Goal: Information Seeking & Learning: Learn about a topic

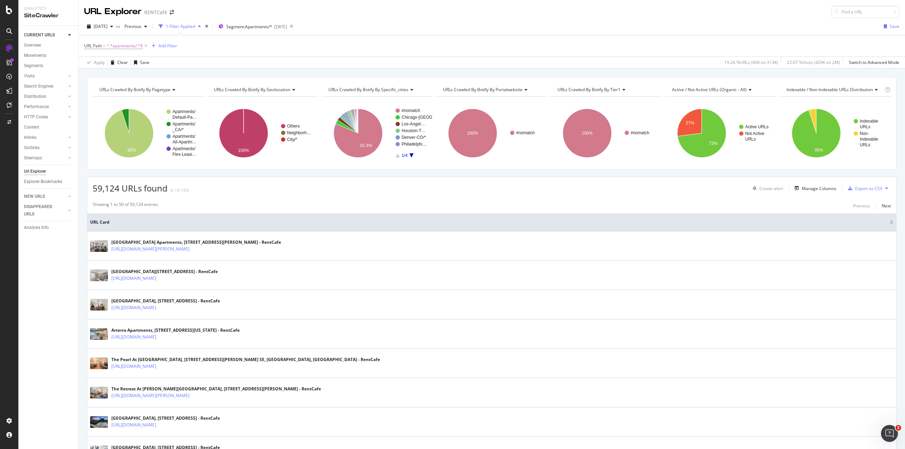
scroll to position [106, 0]
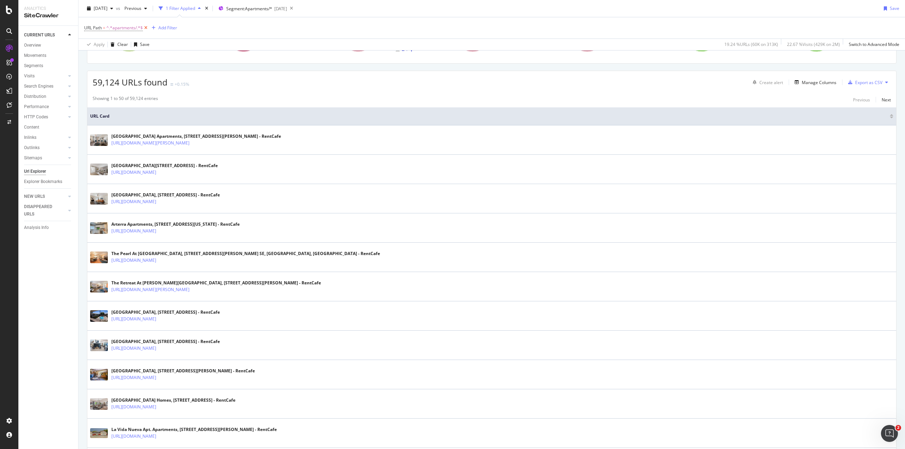
click at [144, 28] on icon at bounding box center [146, 27] width 6 height 7
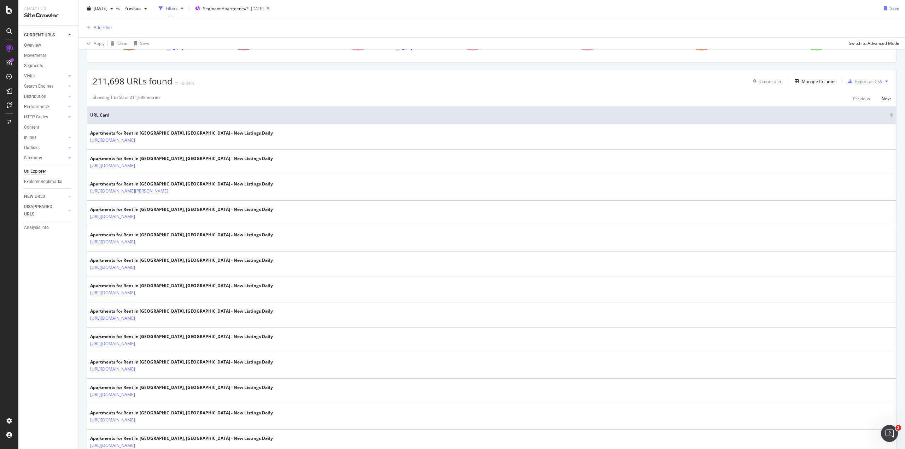
scroll to position [105, 0]
click at [50, 119] on div "EngagementAnalytics" at bounding box center [50, 117] width 48 height 7
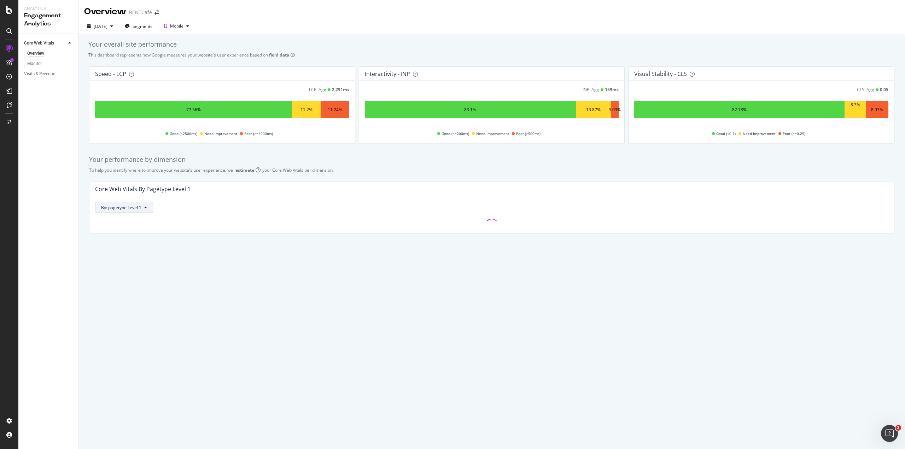
click at [138, 208] on span "By: pagetype Level 1" at bounding box center [121, 208] width 40 height 6
click at [126, 234] on div "Select a Segment" at bounding box center [119, 233] width 36 height 6
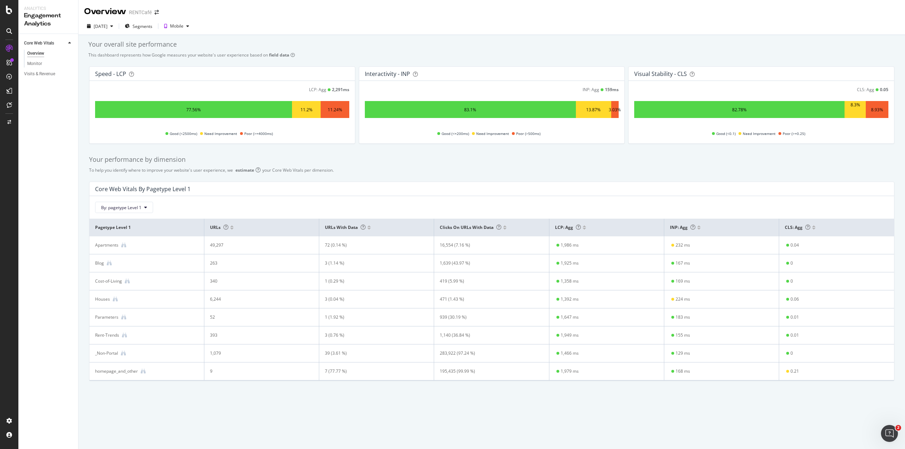
click at [225, 205] on div "By: pagetype Level 1" at bounding box center [492, 207] width 794 height 11
click at [39, 62] on div "Monitor" at bounding box center [34, 63] width 15 height 7
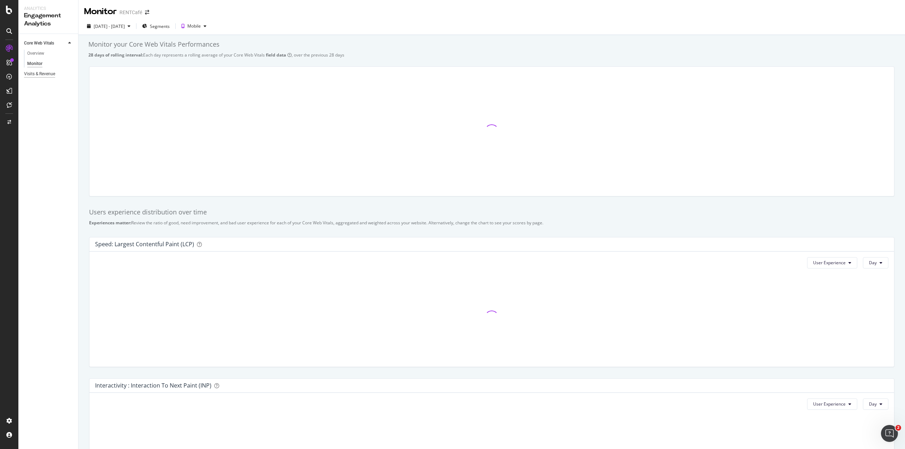
click at [45, 74] on div "Visits & Revenue" at bounding box center [39, 73] width 31 height 7
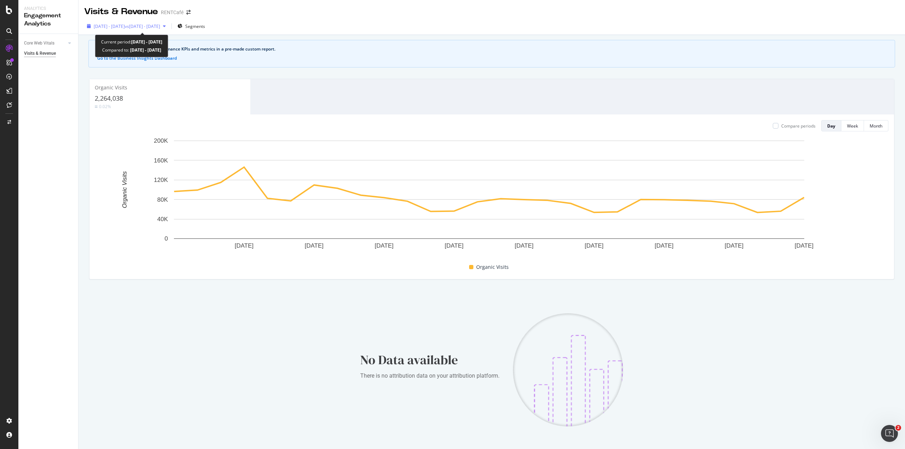
click at [143, 25] on span "vs [DATE] - [DATE]" at bounding box center [142, 26] width 35 height 6
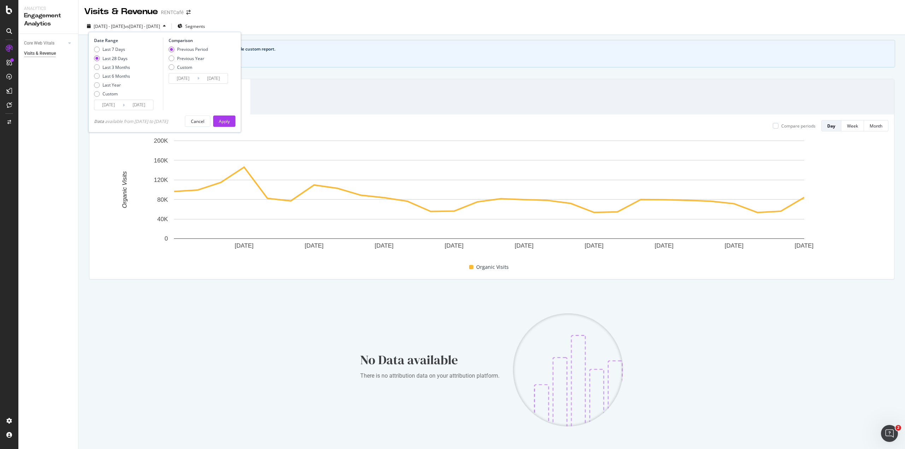
click at [106, 108] on input "[DATE]" at bounding box center [108, 105] width 28 height 10
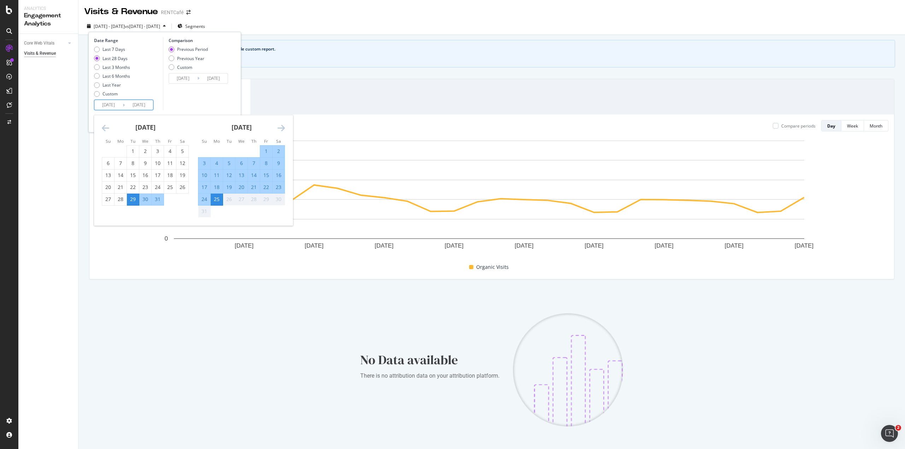
click at [267, 154] on div "1" at bounding box center [266, 151] width 12 height 7
type input "[DATE]"
click at [205, 214] on div "31" at bounding box center [204, 211] width 12 height 7
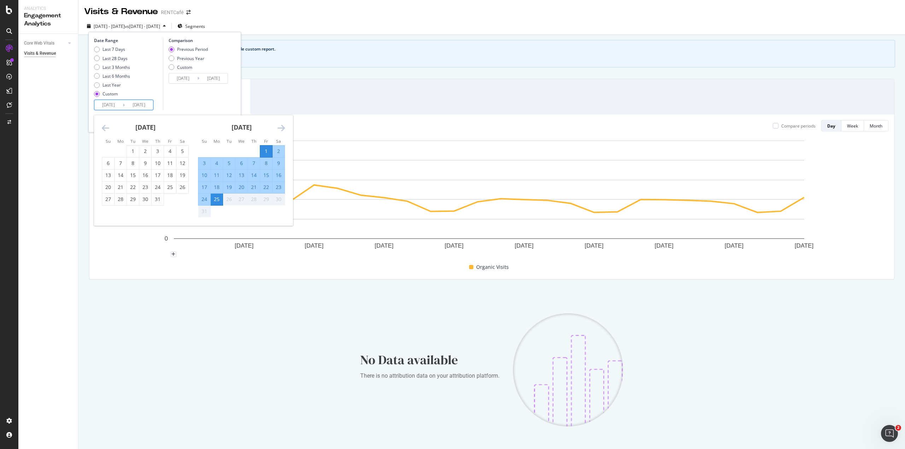
click at [207, 211] on div "31" at bounding box center [204, 211] width 12 height 7
click at [300, 81] on div "Organic Visits 2,264,038 0.02%" at bounding box center [491, 96] width 805 height 35
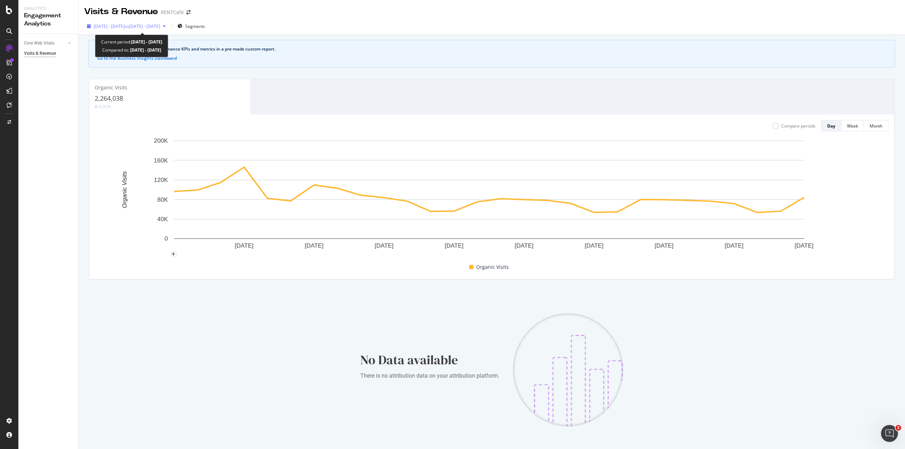
click at [155, 24] on span "vs [DATE] - [DATE]" at bounding box center [142, 26] width 35 height 6
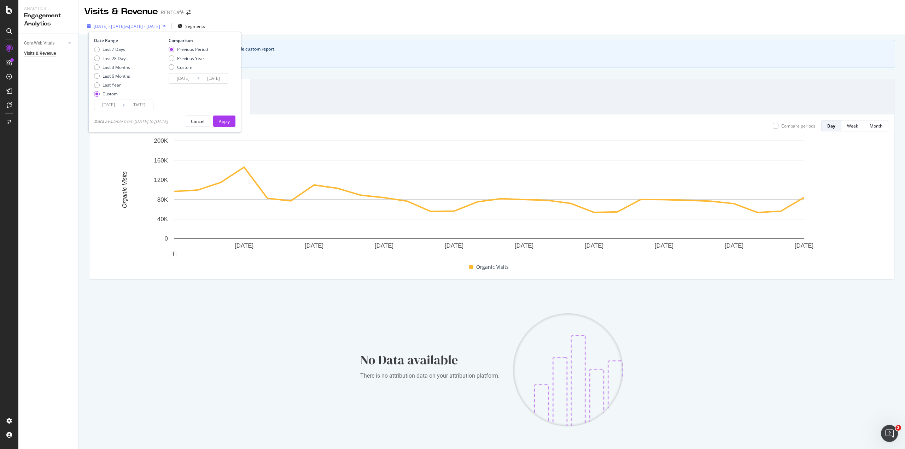
click at [160, 29] on span "vs [DATE] - [DATE]" at bounding box center [142, 26] width 35 height 6
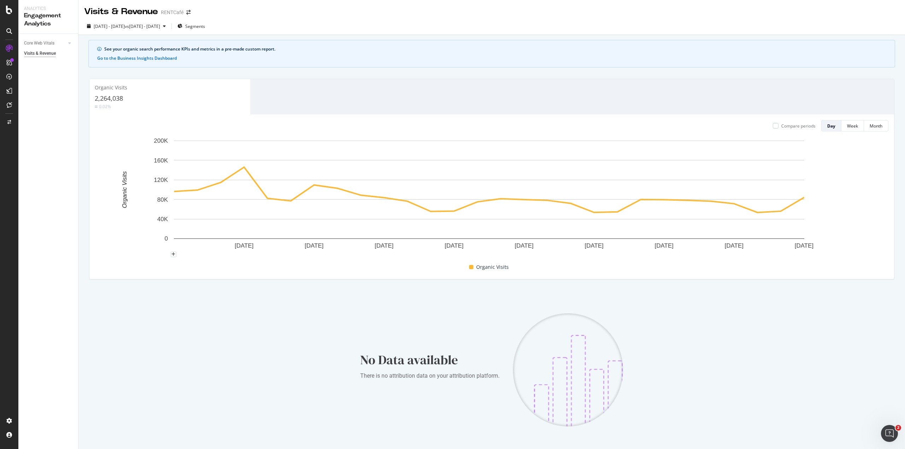
click at [335, 71] on div "See your organic search performance KPIs and metrics in a pre-made custom repor…" at bounding box center [492, 257] width 827 height 445
click at [624, 205] on rect "A chart." at bounding box center [489, 190] width 631 height 98
click at [618, 214] on circle "A chart." at bounding box center [617, 212] width 5 height 5
click at [40, 65] on div "Overview" at bounding box center [36, 66] width 20 height 7
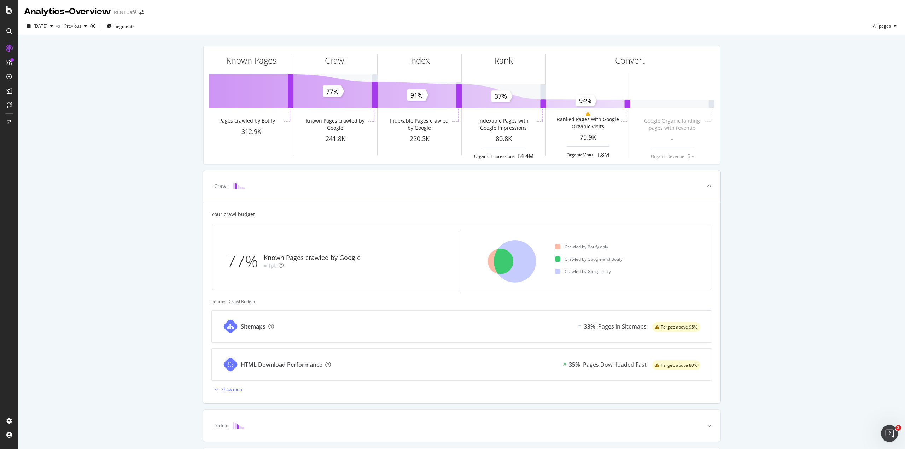
click at [577, 184] on div "Crawl" at bounding box center [451, 186] width 490 height 7
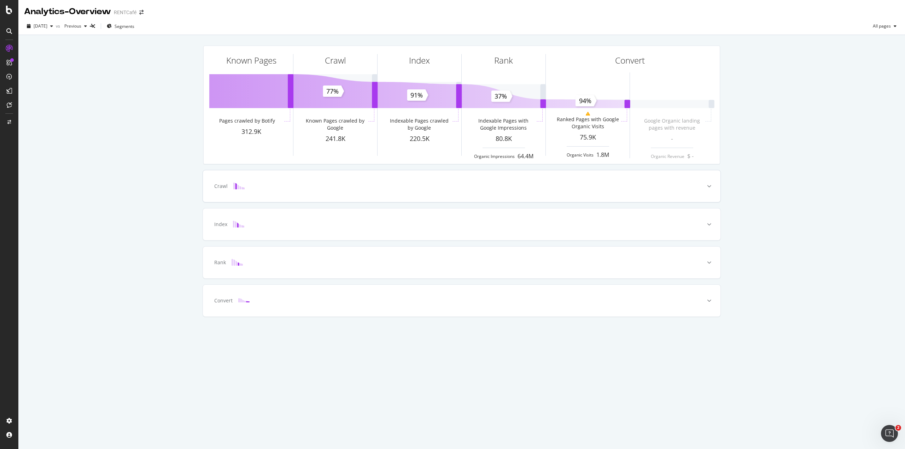
click at [577, 184] on div "Crawl" at bounding box center [451, 186] width 490 height 7
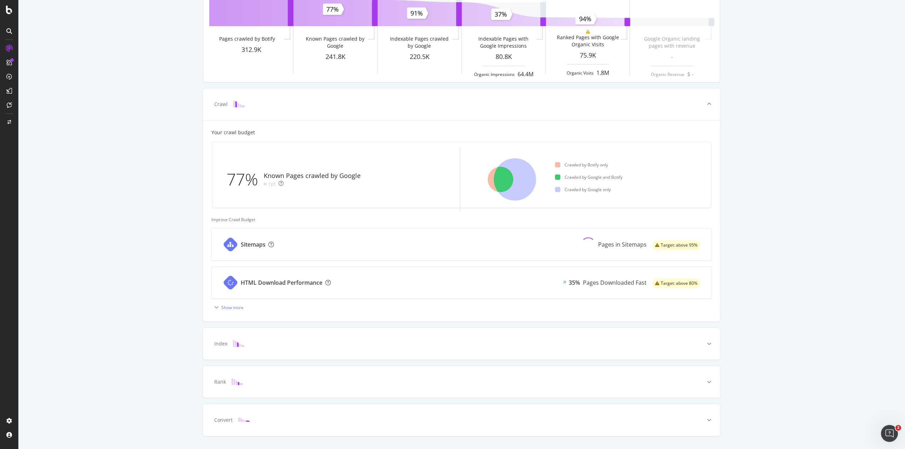
scroll to position [98, 0]
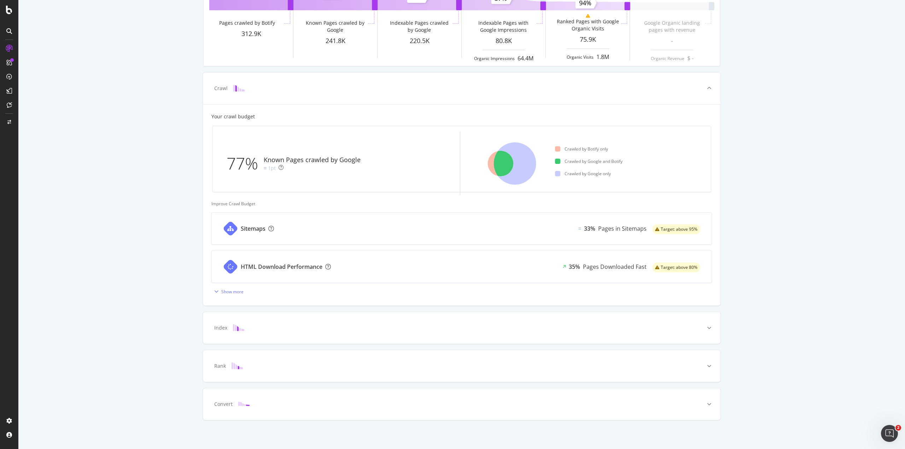
click at [94, 259] on div "Known Pages Pages crawled by Botify 312.9K Crawl Known Pages crawled by Google …" at bounding box center [461, 194] width 887 height 514
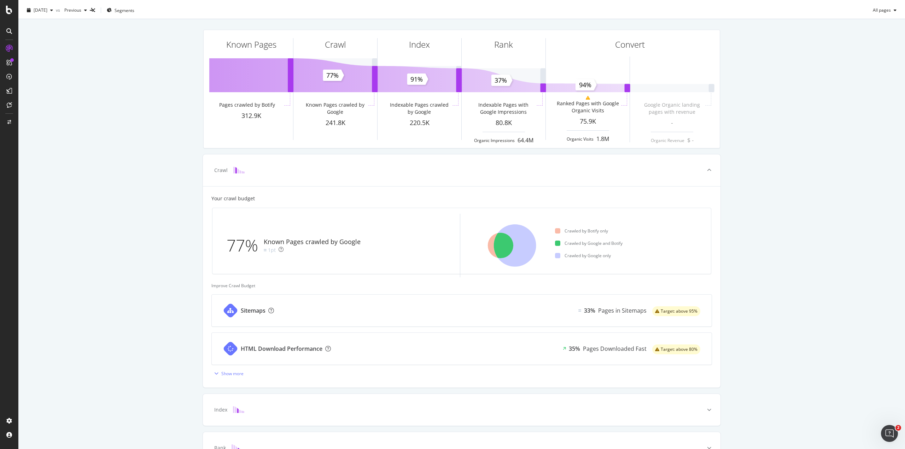
scroll to position [0, 0]
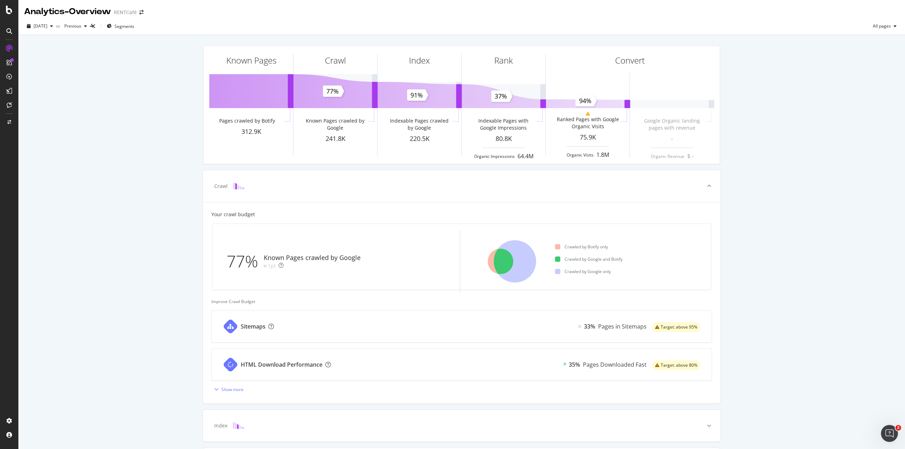
click at [8, 31] on icon at bounding box center [9, 31] width 6 height 6
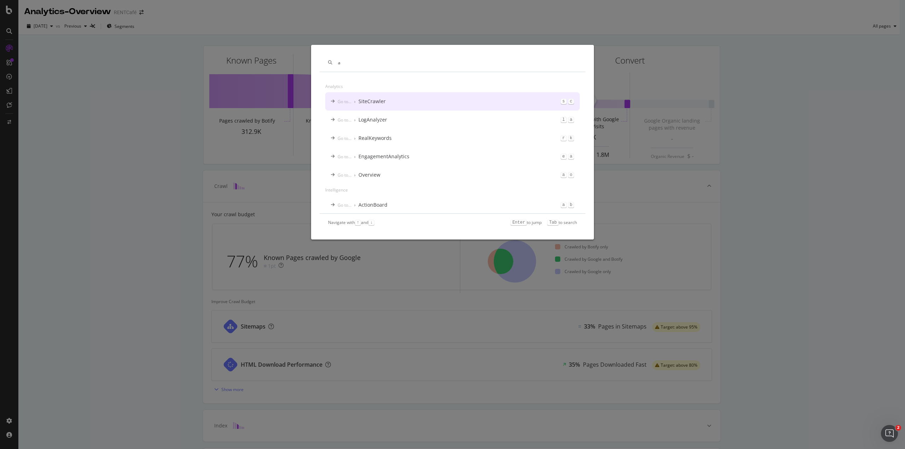
type input "a"
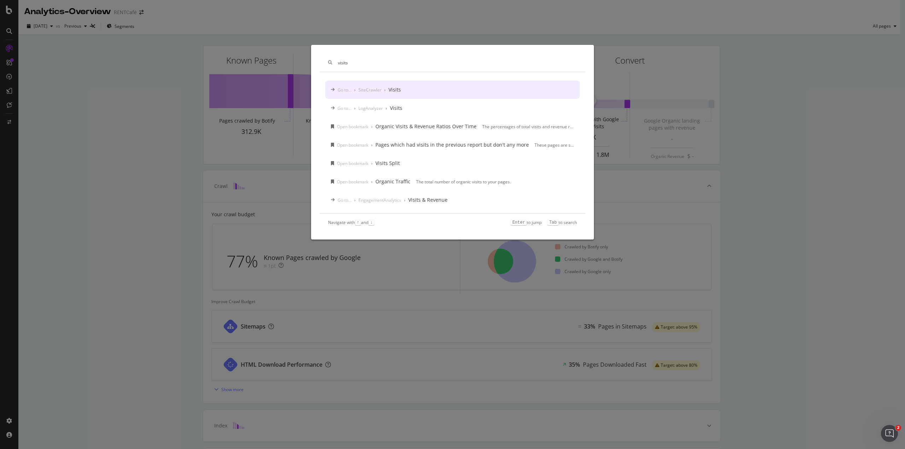
type input "visits"
click at [368, 91] on div "SiteCrawler" at bounding box center [370, 90] width 23 height 6
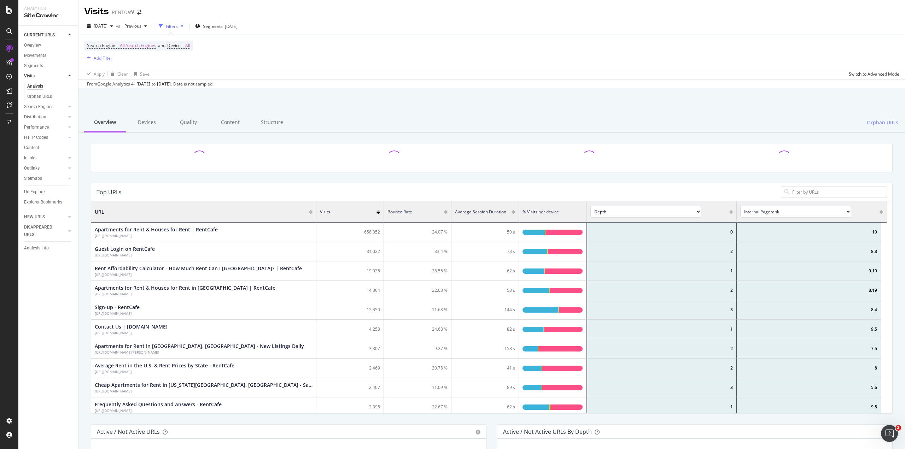
scroll to position [207, 791]
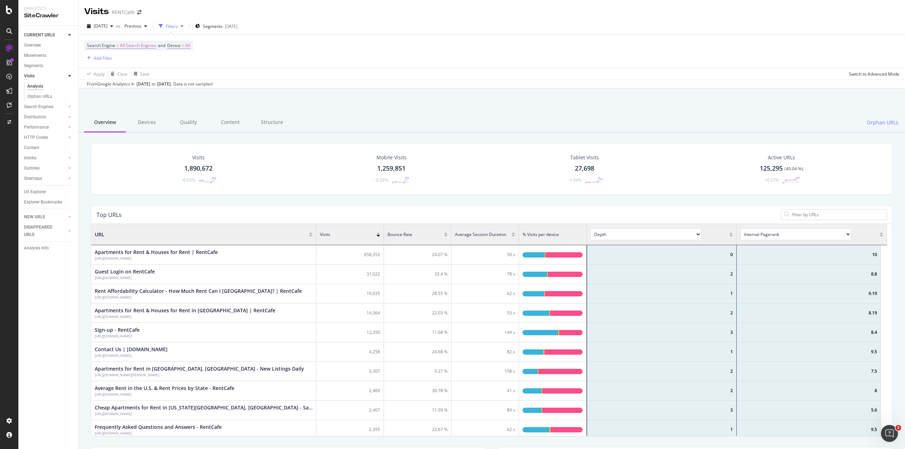
click at [150, 85] on div "[DATE]" at bounding box center [144, 84] width 14 height 6
click at [221, 88] on div "From Google Analytics 4 - [DATE] to [DATE] . Data is not sampled" at bounding box center [492, 84] width 827 height 8
click at [150, 85] on div "[DATE]" at bounding box center [144, 84] width 14 height 6
click at [108, 24] on span "[DATE]" at bounding box center [101, 26] width 14 height 6
click at [210, 50] on div "Search Engine = All Search Engines and Device = All Add Filter" at bounding box center [491, 51] width 815 height 33
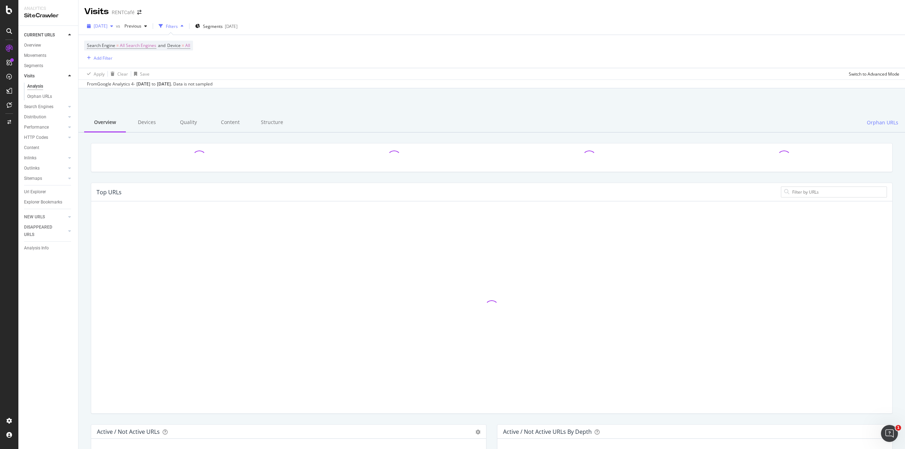
click at [108, 26] on span "[DATE]" at bounding box center [101, 26] width 14 height 6
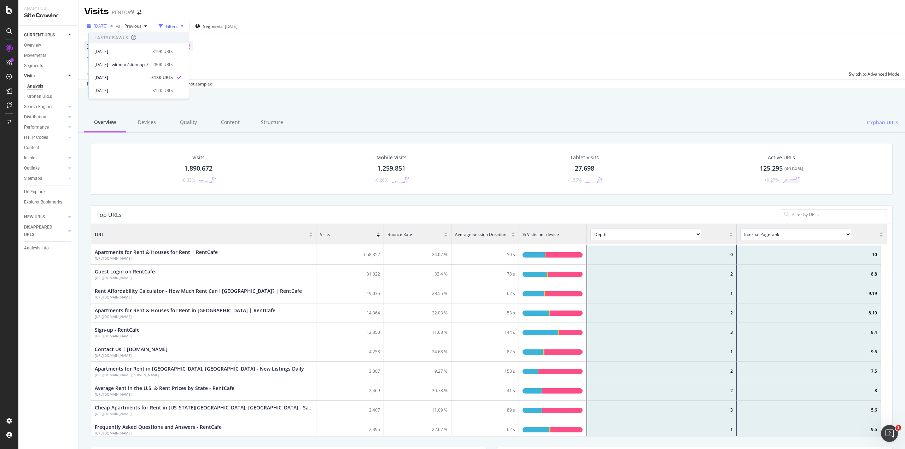
scroll to position [207, 791]
click at [120, 50] on div "2025 Sep. 4th" at bounding box center [121, 51] width 54 height 6
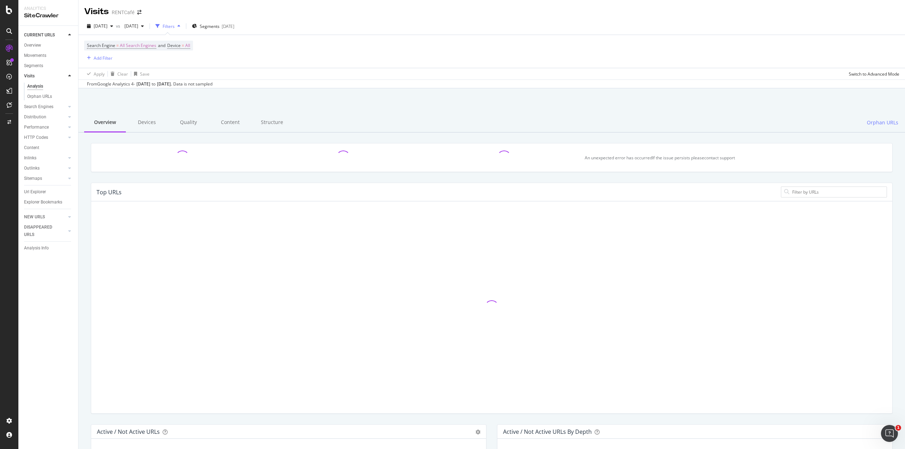
click at [150, 83] on div "Aug. 05, 2025" at bounding box center [144, 84] width 14 height 6
click at [148, 83] on div "Aug. 05, 2025" at bounding box center [144, 84] width 14 height 6
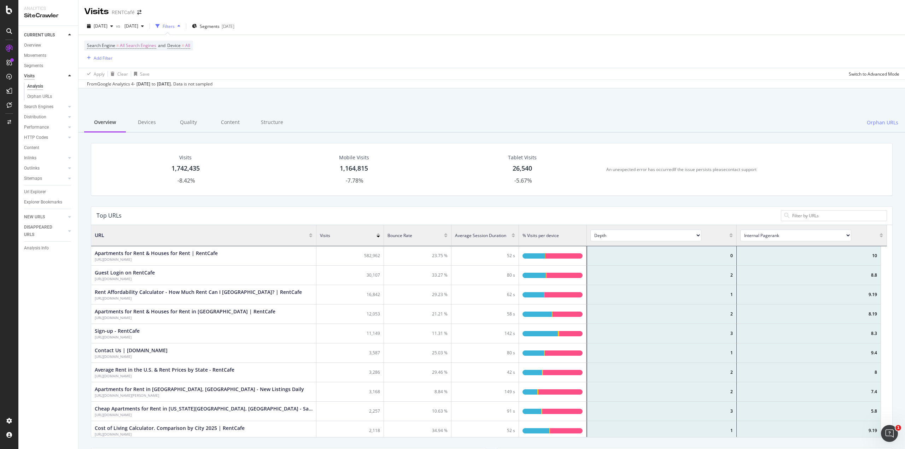
scroll to position [207, 791]
click at [138, 27] on span "[DATE]" at bounding box center [130, 26] width 17 height 6
click at [158, 62] on div "2025 Jul. 29th 310K URLs" at bounding box center [180, 66] width 100 height 13
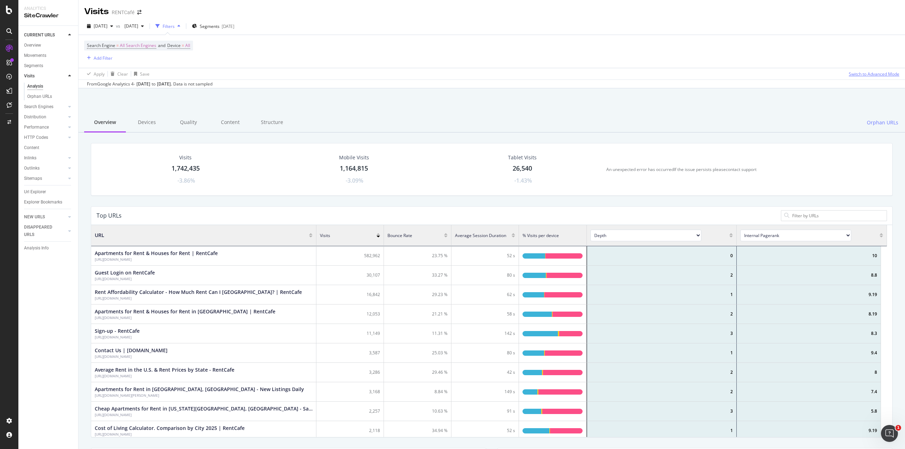
click at [868, 74] on div "Switch to Advanced Mode" at bounding box center [874, 74] width 51 height 6
click at [172, 82] on div "Sep. 01, 2025 ." at bounding box center [164, 84] width 15 height 6
click at [132, 81] on div "From Google Analytics 4 - Aug. 05, 2025 to Sep. 01, 2025 . Data is not sampled" at bounding box center [150, 84] width 126 height 6
click at [124, 84] on div "From Google Analytics 4 - Aug. 05, 2025 to Sep. 01, 2025 . Data is not sampled" at bounding box center [150, 84] width 126 height 6
click at [147, 84] on div "Aug. 05, 2025" at bounding box center [144, 84] width 14 height 6
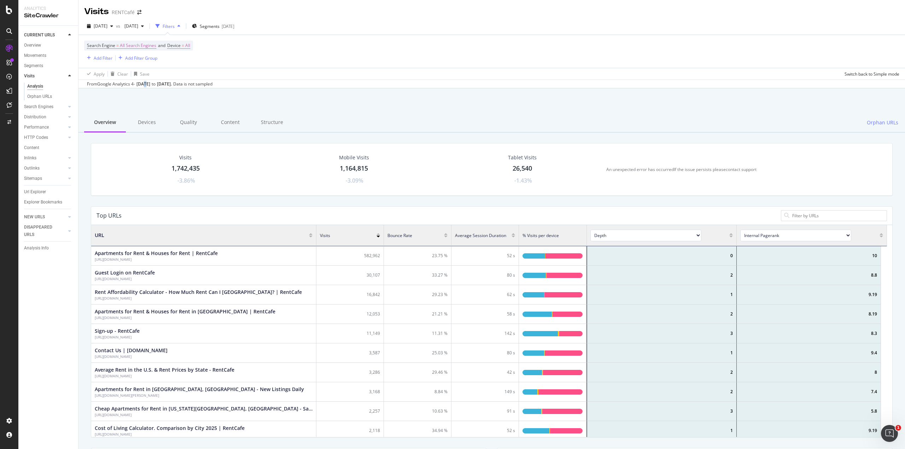
click at [150, 83] on div "Aug. 05, 2025" at bounding box center [144, 84] width 14 height 6
click at [108, 82] on div "From Google Analytics 4 - Aug. 05, 2025 to Sep. 01, 2025 . Data is not sampled" at bounding box center [150, 84] width 126 height 6
click at [175, 27] on div "Filters" at bounding box center [169, 26] width 12 height 6
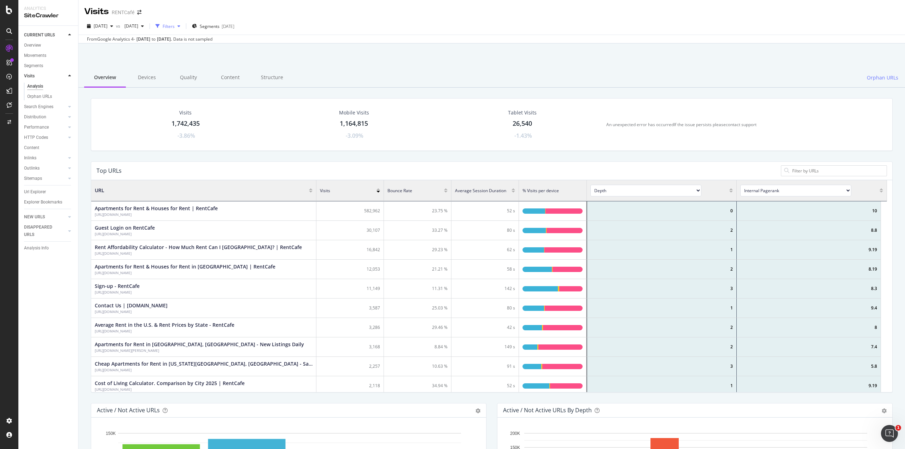
click at [175, 27] on div "Filters" at bounding box center [169, 26] width 12 height 6
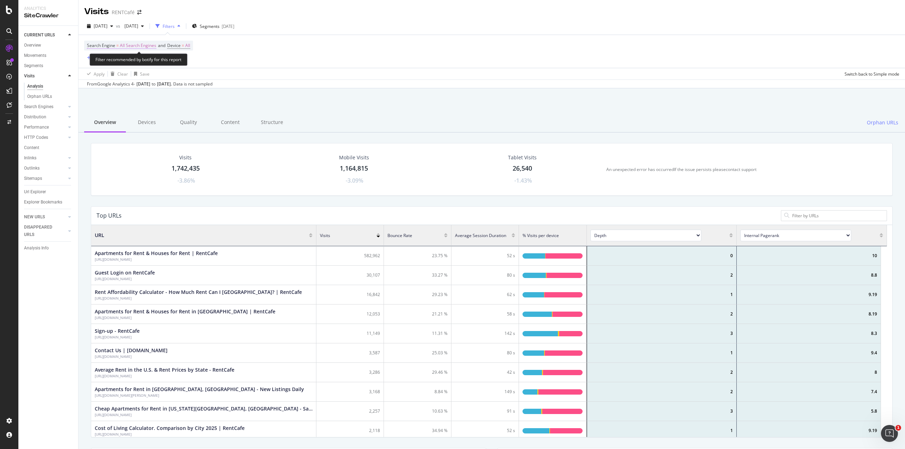
click at [103, 43] on span "Search Engine" at bounding box center [101, 45] width 28 height 6
click at [193, 42] on div "Search Engine = All Search Engines and Device = All" at bounding box center [138, 46] width 109 height 10
click at [98, 57] on div "Add Filter" at bounding box center [103, 58] width 19 height 6
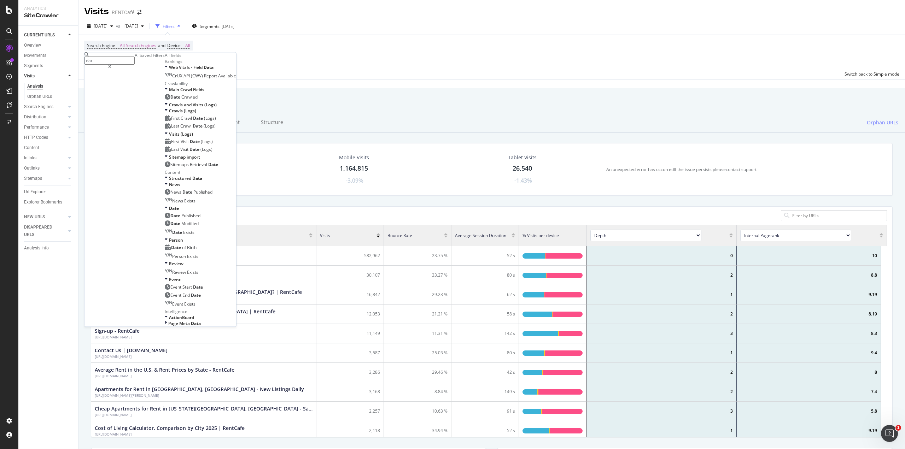
type input "date"
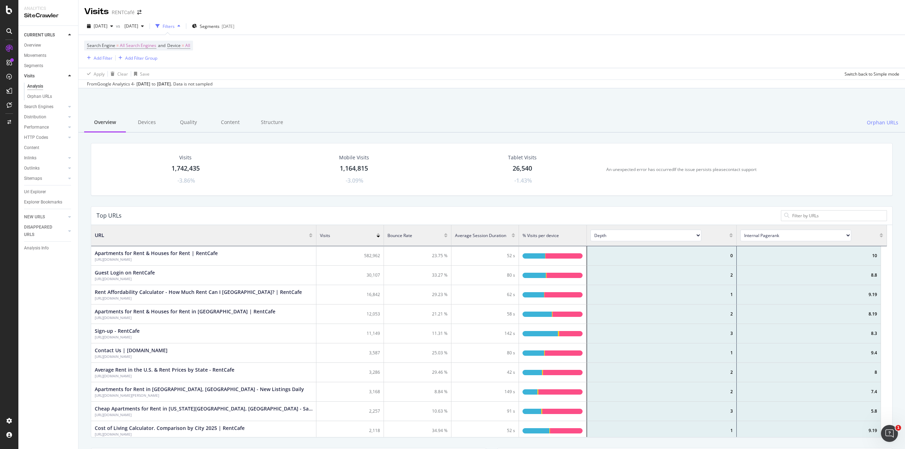
click at [278, 60] on div "Search Engine = All Search Engines and Device = All Add Filter Add Filter Group" at bounding box center [491, 51] width 815 height 33
click at [102, 85] on div "From Google Analytics 4 - Aug. 05, 2025 to Sep. 01, 2025 . Data is not sampled" at bounding box center [150, 84] width 126 height 6
drag, startPoint x: 88, startPoint y: 82, endPoint x: 295, endPoint y: 92, distance: 206.4
click at [295, 92] on div "Visits RENTCafé 2025 Sep. 4th vs 2025 Jul. 29th Filters Segments 2025-05-28 Sea…" at bounding box center [492, 224] width 827 height 449
copy div "rom Google Analytics 4 - Aug. 05, 2025 to Sep. 01, 2025 . Data is not sampled V…"
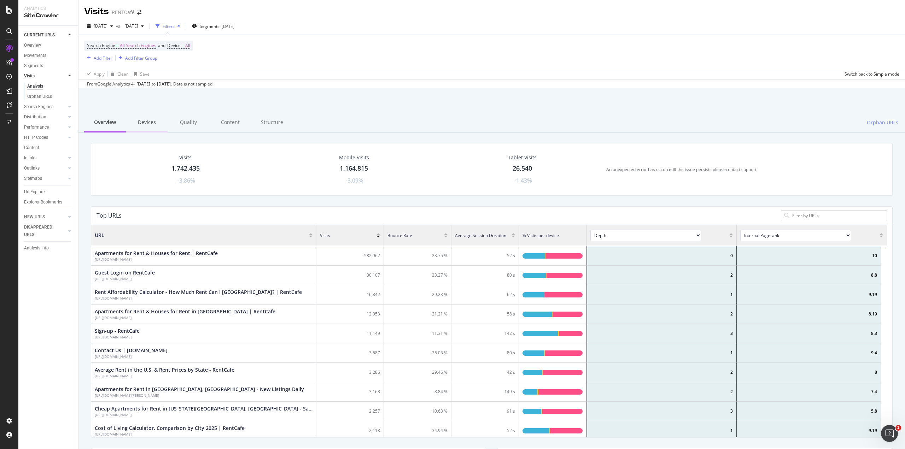
click at [137, 117] on div "Devices" at bounding box center [147, 122] width 42 height 19
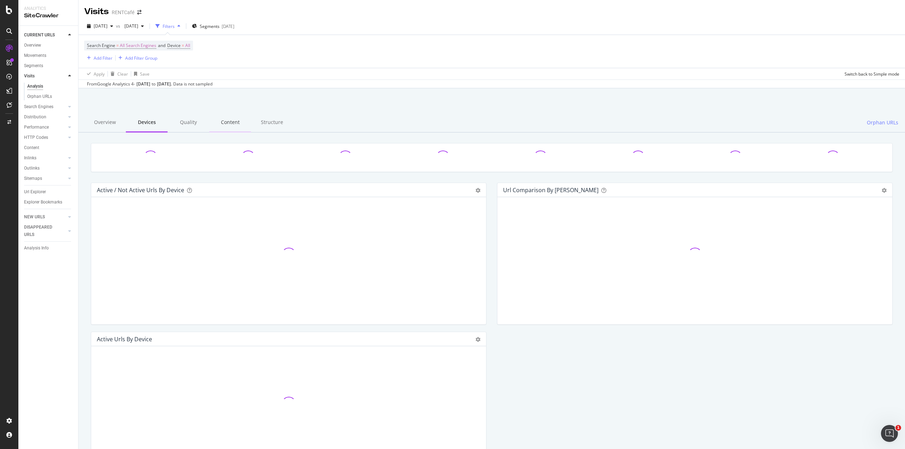
click at [239, 124] on div "Content" at bounding box center [230, 122] width 42 height 19
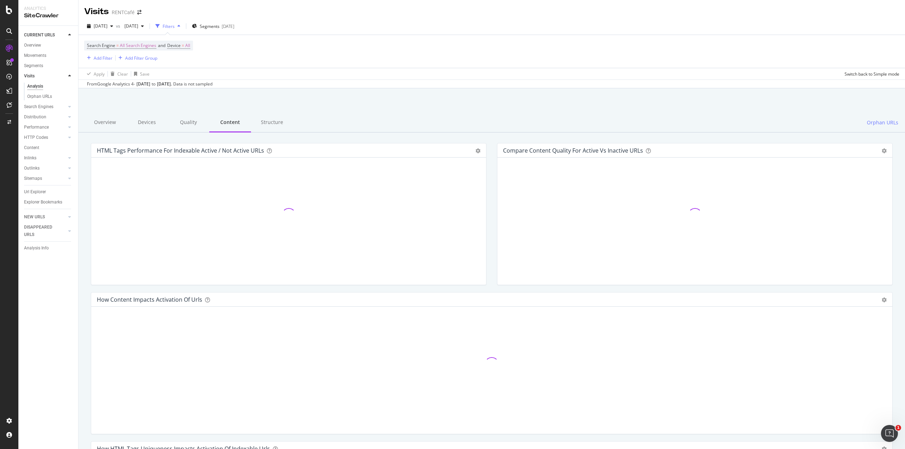
click at [278, 123] on div "Structure" at bounding box center [272, 122] width 42 height 19
click at [107, 125] on div "Overview" at bounding box center [105, 122] width 42 height 19
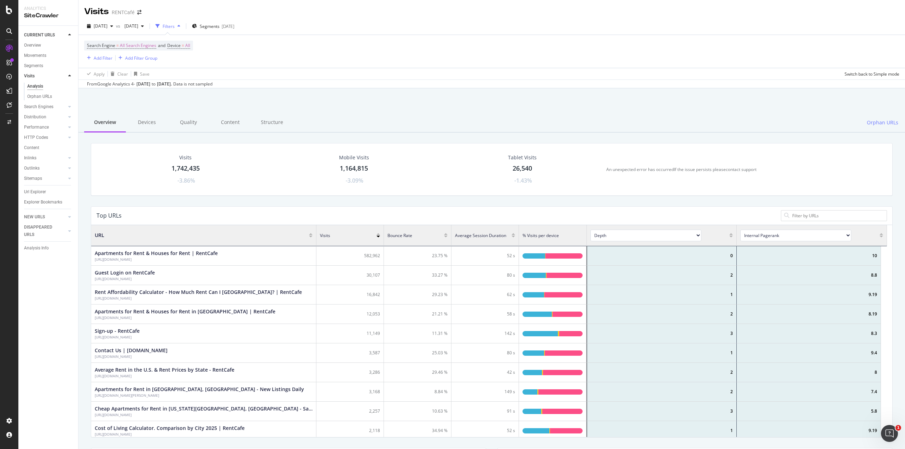
scroll to position [207, 791]
click at [35, 65] on div "Overview" at bounding box center [36, 66] width 20 height 7
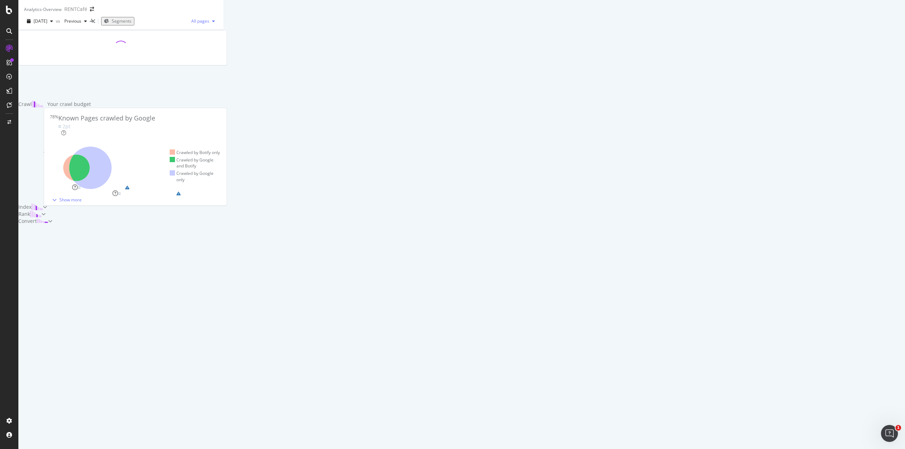
click at [218, 23] on div "button" at bounding box center [213, 21] width 8 height 4
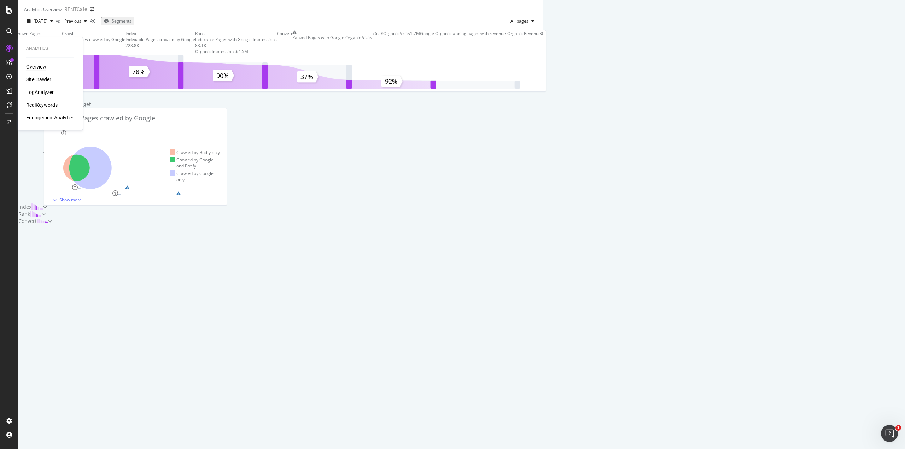
click at [39, 111] on div "Overview SiteCrawler LogAnalyzer RealKeywords EngagementAnalytics" at bounding box center [50, 92] width 48 height 58
click at [44, 80] on div "SiteCrawler" at bounding box center [38, 79] width 25 height 7
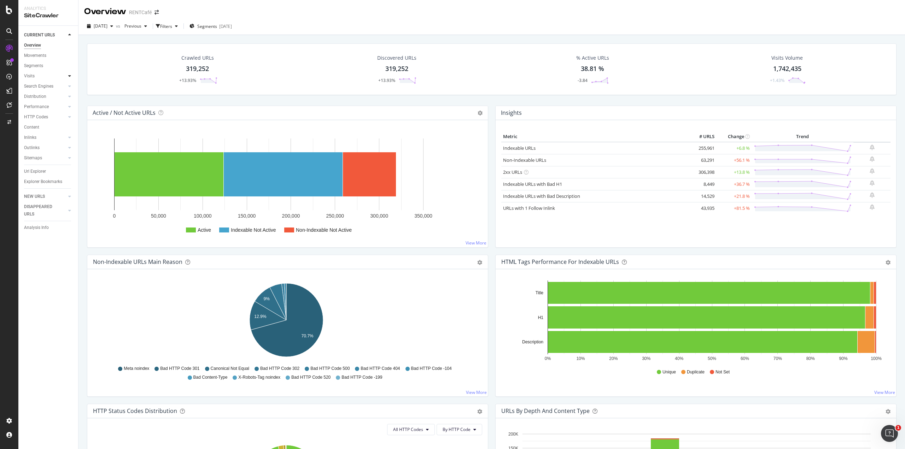
click at [72, 75] on div at bounding box center [69, 75] width 7 height 7
click at [70, 106] on icon at bounding box center [69, 107] width 3 height 4
click at [33, 45] on div "Overview" at bounding box center [32, 45] width 17 height 7
click at [789, 56] on div "Visits Volume" at bounding box center [787, 57] width 31 height 7
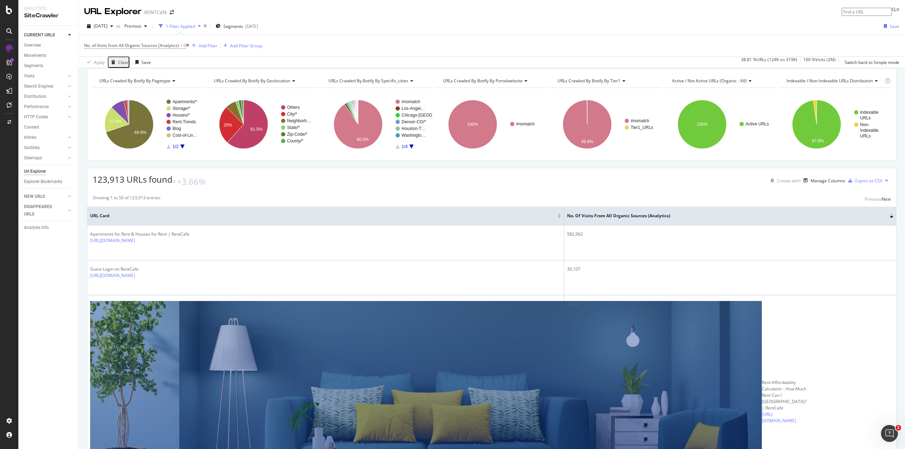
click at [68, 196] on div at bounding box center [69, 196] width 7 height 7
click at [67, 199] on div at bounding box center [69, 200] width 7 height 7
click at [69, 33] on icon at bounding box center [69, 35] width 3 height 4
click at [70, 97] on icon at bounding box center [69, 96] width 3 height 4
click at [70, 147] on icon at bounding box center [69, 148] width 3 height 4
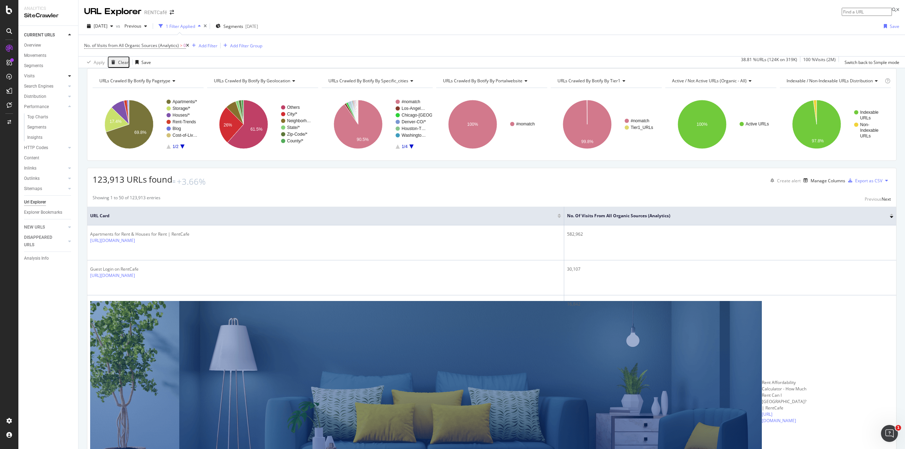
click at [70, 77] on icon at bounding box center [69, 76] width 3 height 4
click at [40, 86] on div "Analysis" at bounding box center [35, 86] width 16 height 7
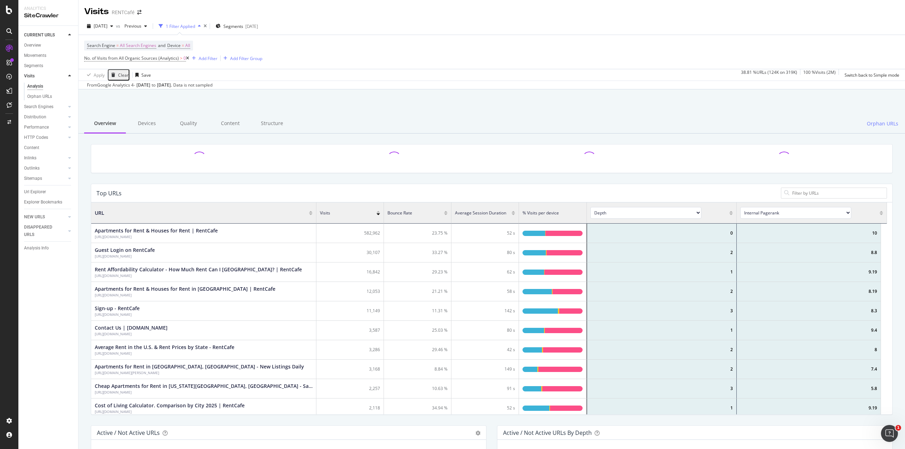
scroll to position [6, 6]
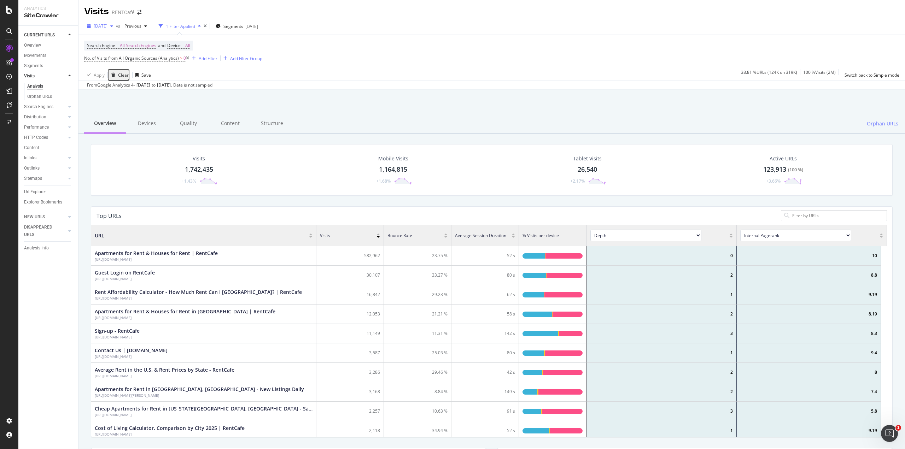
click at [108, 27] on span "2025 Sep. 4th" at bounding box center [101, 26] width 14 height 6
click at [86, 27] on div "button" at bounding box center [89, 26] width 10 height 4
click at [147, 26] on icon "button" at bounding box center [145, 26] width 3 height 4
click at [343, 29] on div "2025 Sep. 4th vs Previous 1 Filter Applied Segments 2025-05-28" at bounding box center [492, 28] width 827 height 14
click at [150, 86] on div "Aug. 05, 2025" at bounding box center [144, 85] width 14 height 6
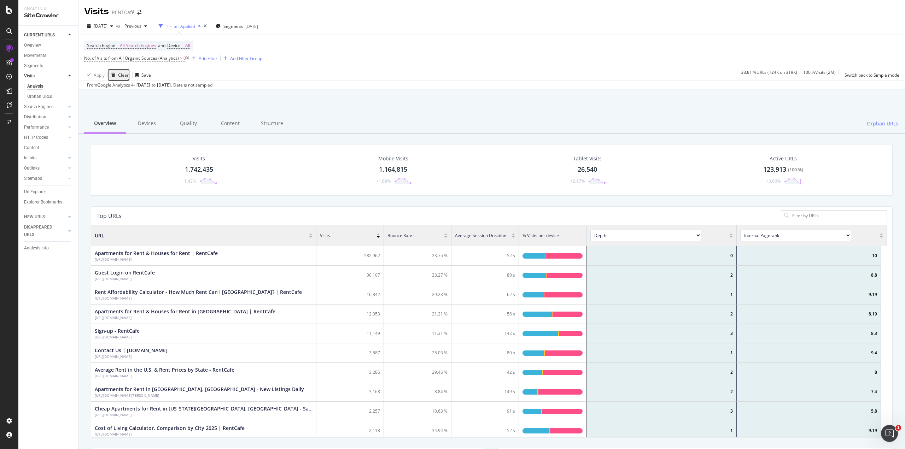
click at [122, 87] on div "From Google Analytics 4 - Aug. 05, 2025 to Sep. 01, 2025 . Data is not sampled" at bounding box center [150, 85] width 126 height 6
click at [96, 85] on div "From Google Analytics 4 - Aug. 05, 2025 to Sep. 01, 2025 . Data is not sampled" at bounding box center [150, 85] width 126 height 6
click at [88, 85] on div "From Google Analytics 4 - Aug. 05, 2025 to Sep. 01, 2025 . Data is not sampled" at bounding box center [150, 85] width 126 height 6
drag, startPoint x: 159, startPoint y: 81, endPoint x: 174, endPoint y: 81, distance: 15.2
click at [161, 81] on div "From Google Analytics 4 - Aug. 05, 2025 to Sep. 01, 2025 . Data is not sampled" at bounding box center [492, 85] width 827 height 8
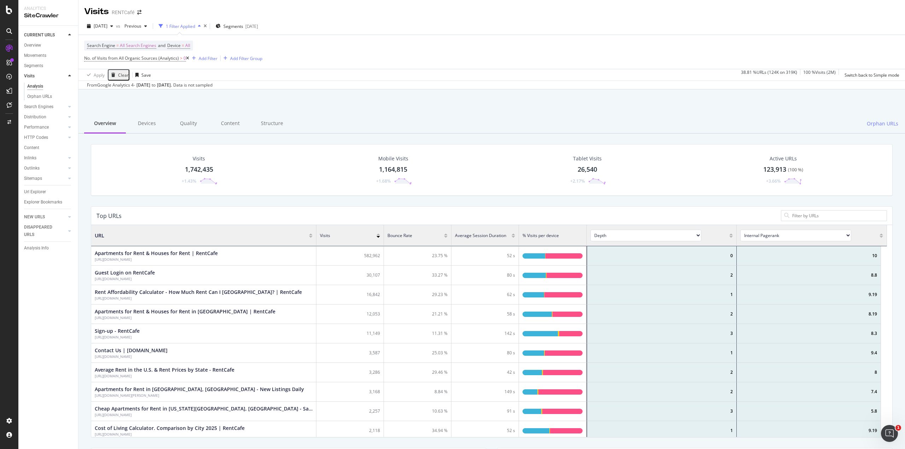
click at [202, 79] on div "Apply Clear Save 38.81 % URLs ( 124K on 319K ) 100 % Visits ( 2M ) Switch back …" at bounding box center [492, 75] width 827 height 12
click at [213, 88] on div "From Google Analytics 4 - Aug. 05, 2025 to Sep. 01, 2025 . Data is not sampled" at bounding box center [150, 85] width 126 height 6
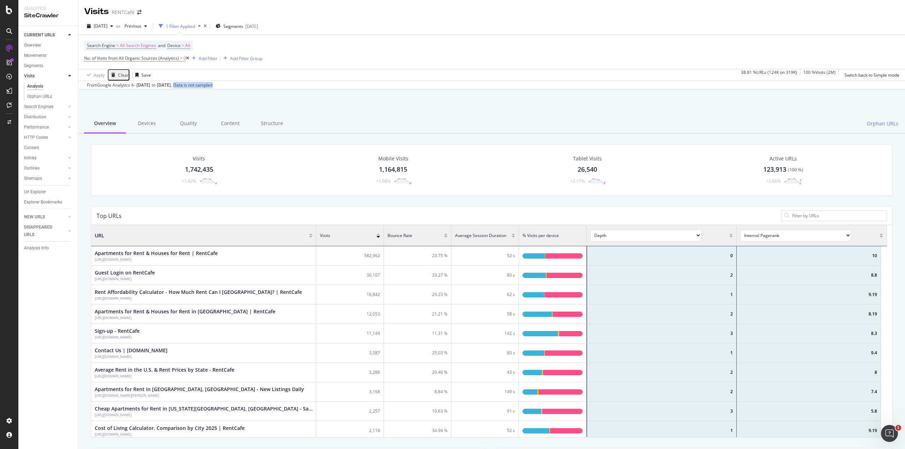
click at [213, 88] on div "From Google Analytics 4 - Aug. 05, 2025 to Sep. 01, 2025 . Data is not sampled" at bounding box center [150, 85] width 126 height 6
click at [171, 89] on div "From Google Analytics 4 - Aug. 05, 2025 to Sep. 01, 2025 . Data is not sampled" at bounding box center [492, 85] width 827 height 8
click at [169, 86] on div "From Google Analytics 4 - Aug. 05, 2025 to Sep. 01, 2025 . Data is not sampled" at bounding box center [150, 85] width 126 height 6
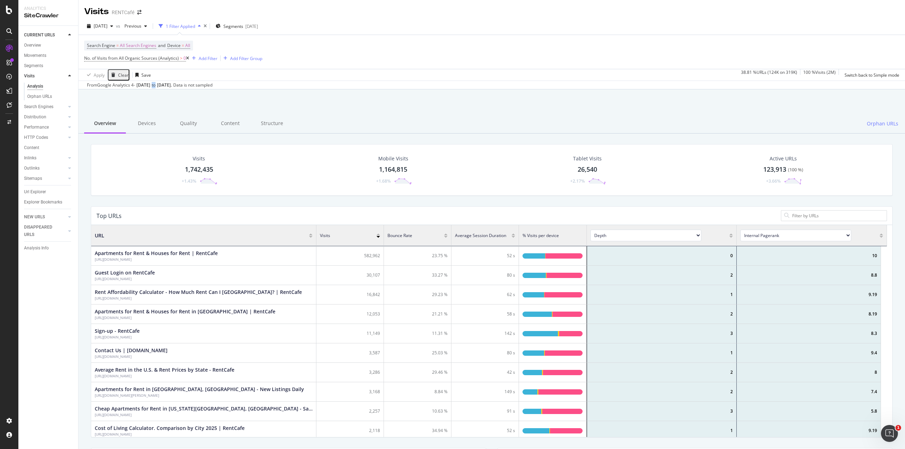
click at [169, 85] on div "From Google Analytics 4 - Aug. 05, 2025 to Sep. 01, 2025 . Data is not sampled" at bounding box center [150, 85] width 126 height 6
click at [120, 85] on div "From Google Analytics 4 - Aug. 05, 2025 to Sep. 01, 2025 . Data is not sampled" at bounding box center [150, 85] width 126 height 6
click at [118, 77] on div "Clear" at bounding box center [123, 75] width 11 height 6
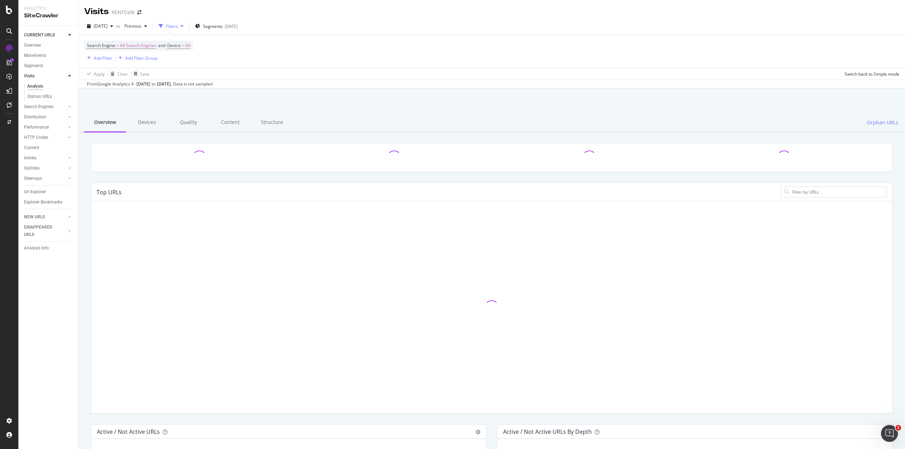
click at [150, 85] on div "Aug. 05, 2025" at bounding box center [144, 84] width 14 height 6
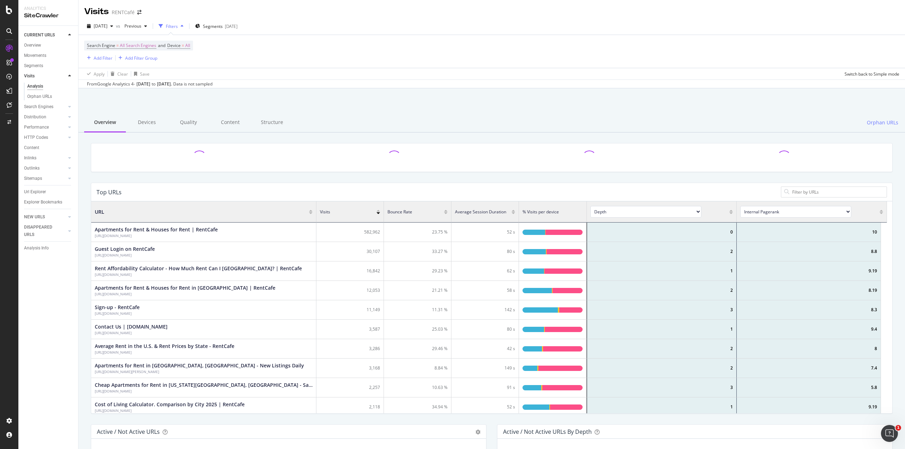
scroll to position [207, 791]
click at [150, 85] on div "Aug. 05, 2025" at bounding box center [144, 84] width 14 height 6
click at [172, 81] on div "From Google Analytics 4 - Aug. 05, 2025 to Sep. 01, 2025 . Data is not sampled" at bounding box center [150, 84] width 126 height 6
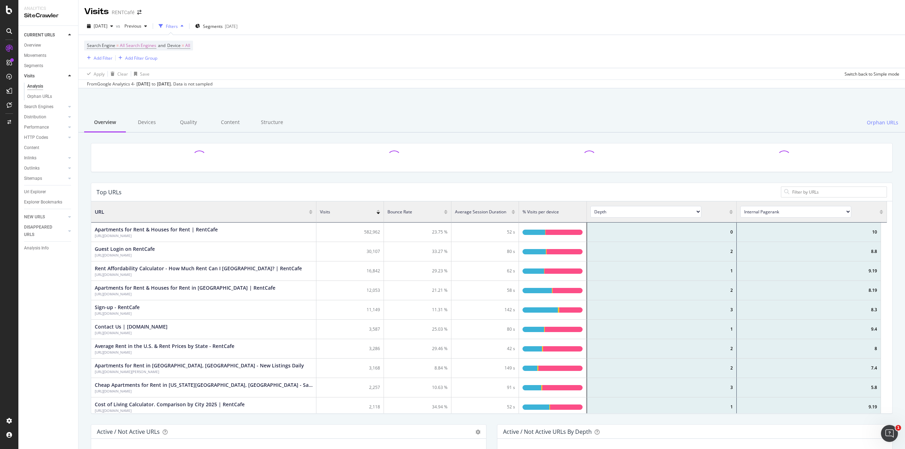
click at [172, 82] on div "Sep. 01, 2025 ." at bounding box center [164, 84] width 15 height 6
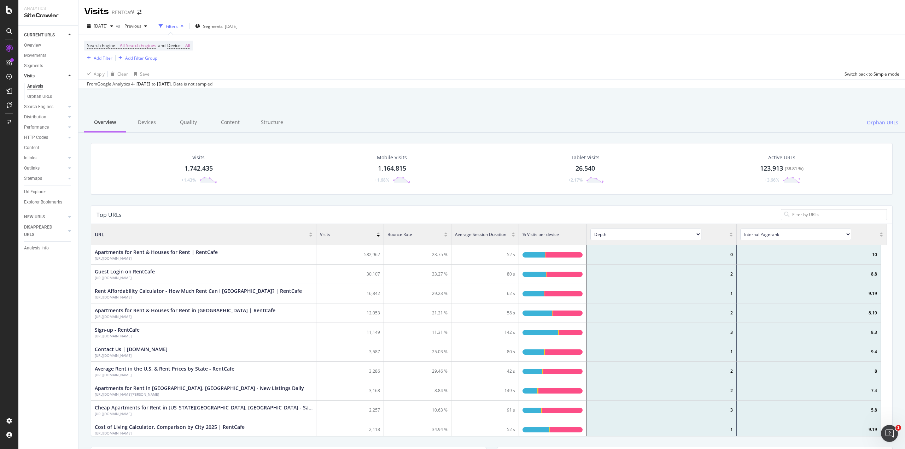
drag, startPoint x: 197, startPoint y: 82, endPoint x: 144, endPoint y: 81, distance: 53.8
click at [144, 81] on div "From Google Analytics 4 - Aug. 05, 2025 to Sep. 01, 2025 . Data is not sampled" at bounding box center [150, 84] width 126 height 6
click at [245, 71] on div "Apply Clear Save Switch back to Simple mode" at bounding box center [492, 74] width 827 height 12
click at [172, 85] on div "Sep. 01, 2025 ." at bounding box center [164, 84] width 15 height 6
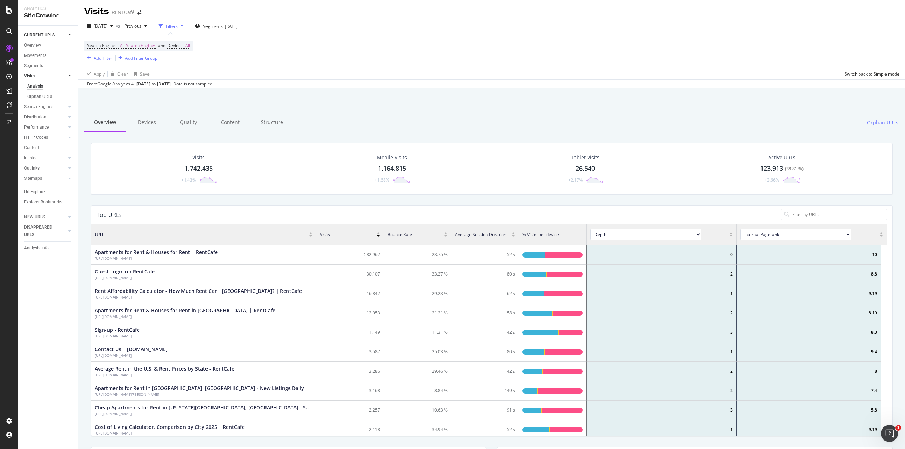
click at [150, 82] on div "Aug. 05, 2025" at bounding box center [144, 84] width 14 height 6
click at [150, 83] on div "Aug. 05, 2025" at bounding box center [144, 84] width 14 height 6
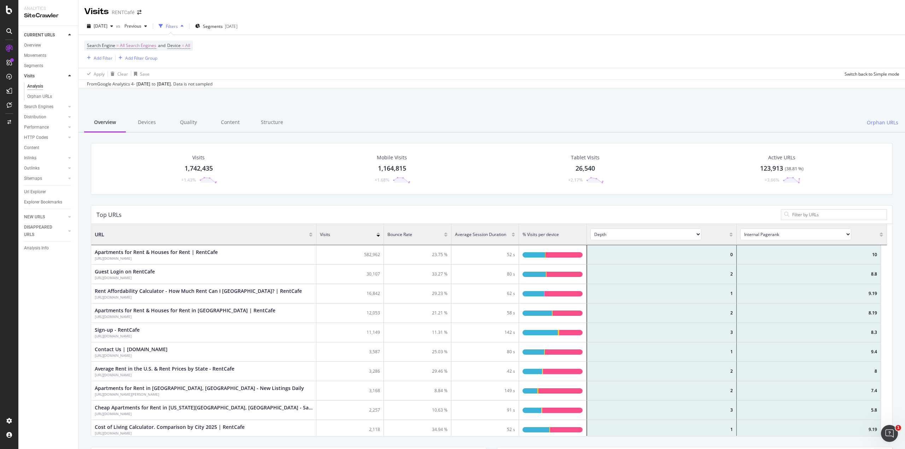
click at [172, 82] on div "Sep. 01, 2025 ." at bounding box center [164, 84] width 15 height 6
click at [206, 84] on div "From Google Analytics 4 - Aug. 05, 2025 to Sep. 01, 2025 . Data is not sampled" at bounding box center [150, 84] width 126 height 6
click at [116, 80] on div "From Google Analytics 4 - Aug. 05, 2025 to Sep. 01, 2025 . Data is not sampled" at bounding box center [492, 84] width 827 height 8
click at [792, 215] on input at bounding box center [838, 214] width 92 height 7
click at [597, 234] on select "Depth Is Indexable Non-Indexable Reason is Non-Self Canonical Tag No. of Words …" at bounding box center [646, 235] width 111 height 12
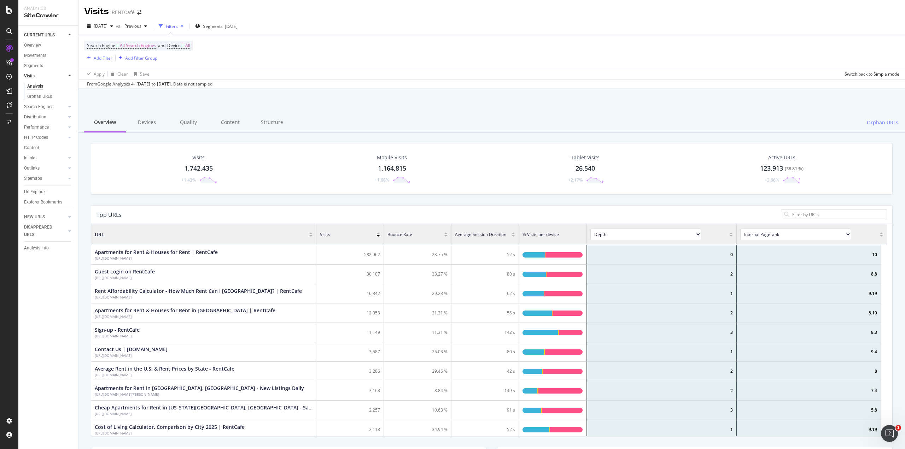
click at [618, 219] on div "Top URLs" at bounding box center [491, 215] width 801 height 18
click at [433, 16] on div "Visits RENTCafé" at bounding box center [492, 9] width 827 height 18
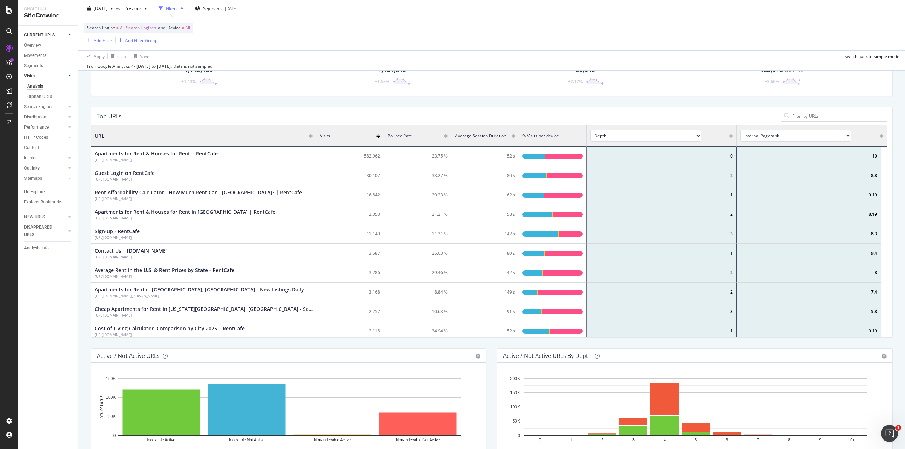
scroll to position [0, 0]
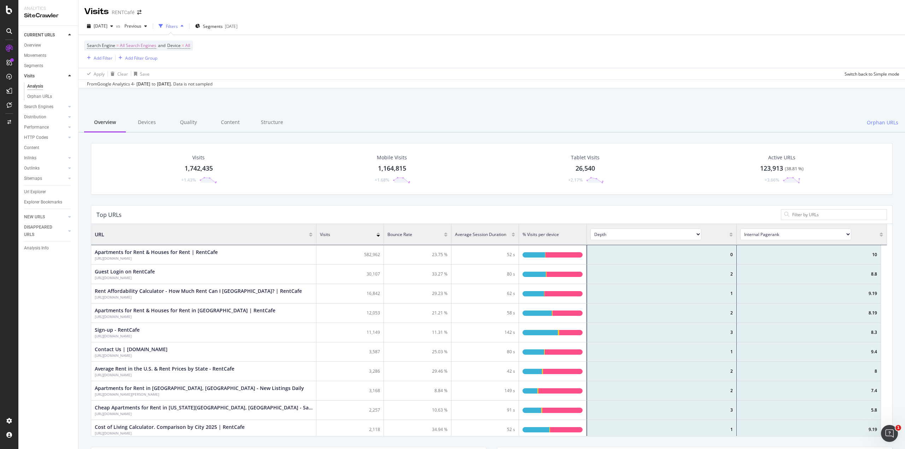
click at [172, 82] on div "From Google Analytics 4 - Aug. 05, 2025 to Sep. 01, 2025 . Data is not sampled" at bounding box center [150, 84] width 126 height 6
click at [172, 85] on div "From Google Analytics 4 - Aug. 05, 2025 to Sep. 01, 2025 . Data is not sampled" at bounding box center [150, 84] width 126 height 6
click at [143, 85] on div "Aug. 05, 2025" at bounding box center [144, 84] width 14 height 6
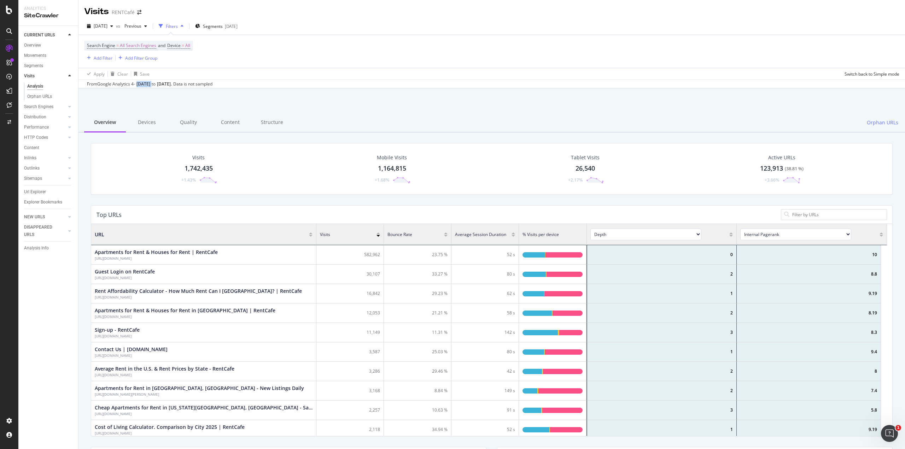
click at [143, 85] on div "Aug. 05, 2025" at bounding box center [144, 84] width 14 height 6
click at [178, 28] on div "Filters" at bounding box center [172, 26] width 12 height 6
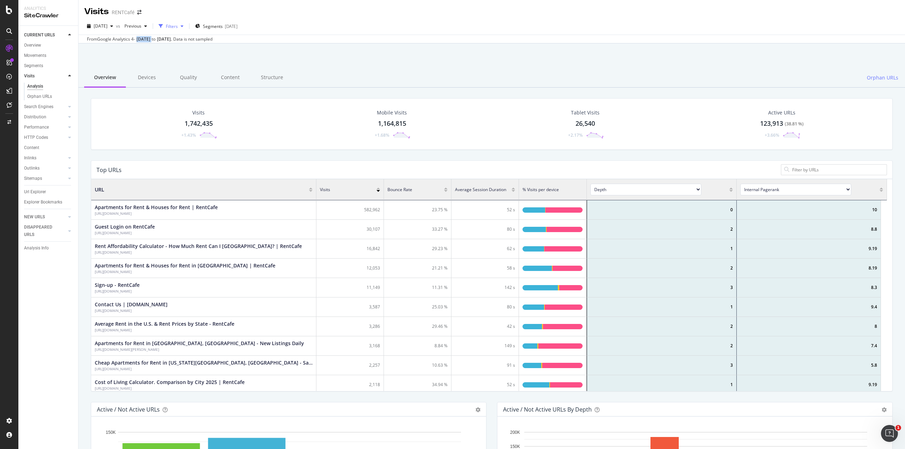
click at [178, 29] on div "Filters" at bounding box center [172, 26] width 12 height 6
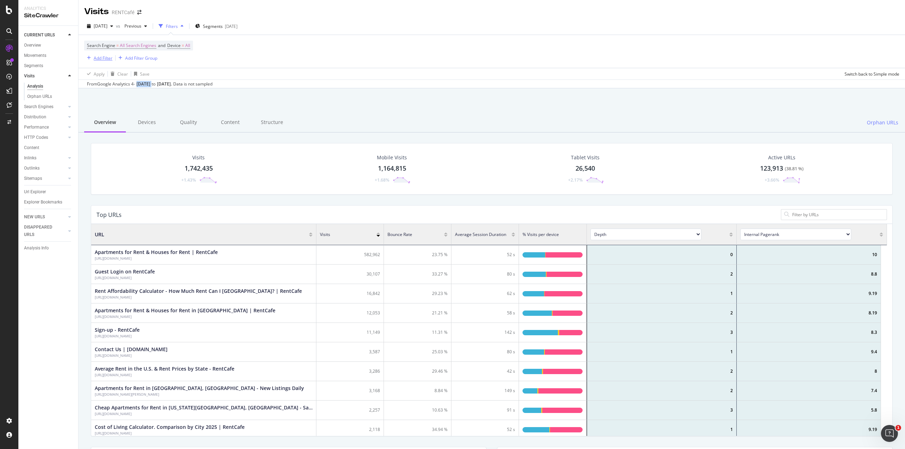
click at [103, 58] on div "Add Filter" at bounding box center [103, 58] width 19 height 6
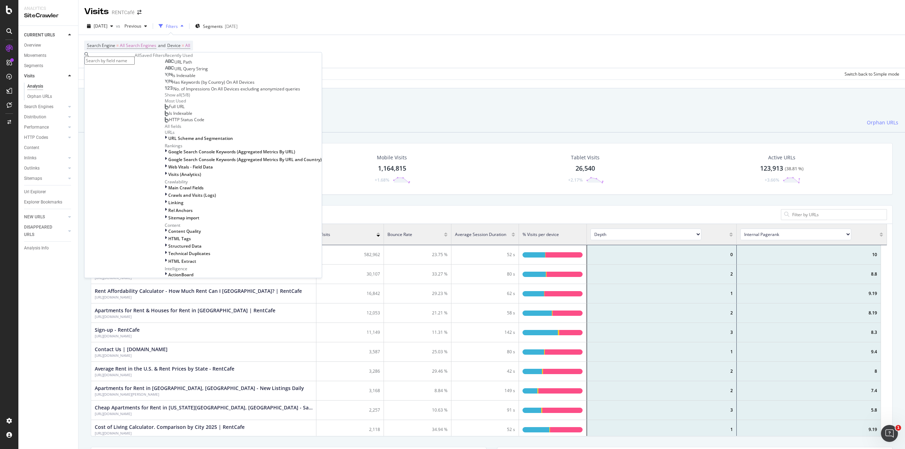
click at [135, 63] on input "text" at bounding box center [110, 61] width 50 height 8
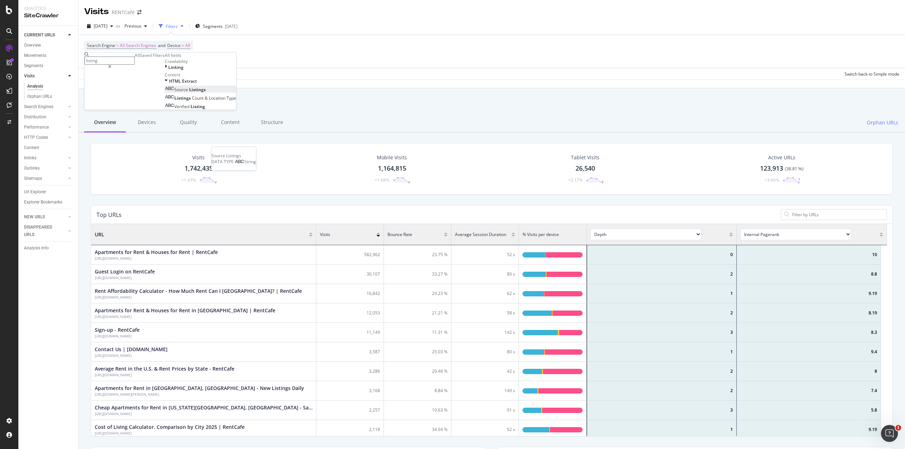
type input "listing"
click at [189, 93] on span "Listings" at bounding box center [197, 90] width 17 height 6
click at [101, 89] on input "text" at bounding box center [110, 85] width 50 height 8
click at [108, 89] on input "100" at bounding box center [110, 85] width 50 height 8
type input "103"
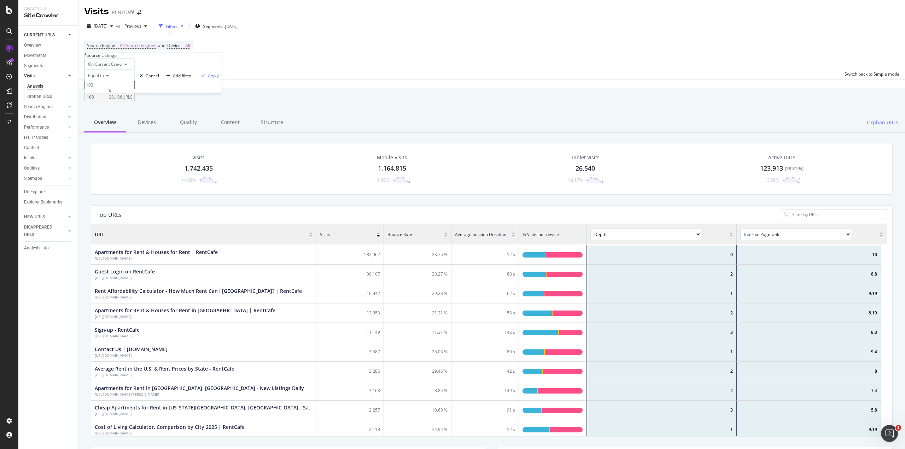
click at [133, 100] on span "28,186 URLS" at bounding box center [121, 97] width 24 height 6
click at [208, 79] on div "Apply" at bounding box center [213, 76] width 11 height 6
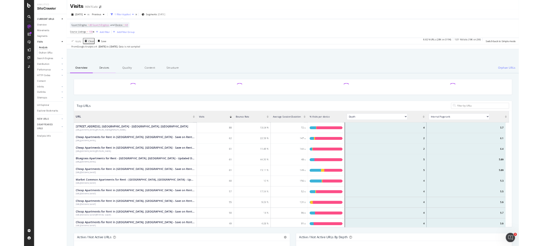
scroll to position [207, 791]
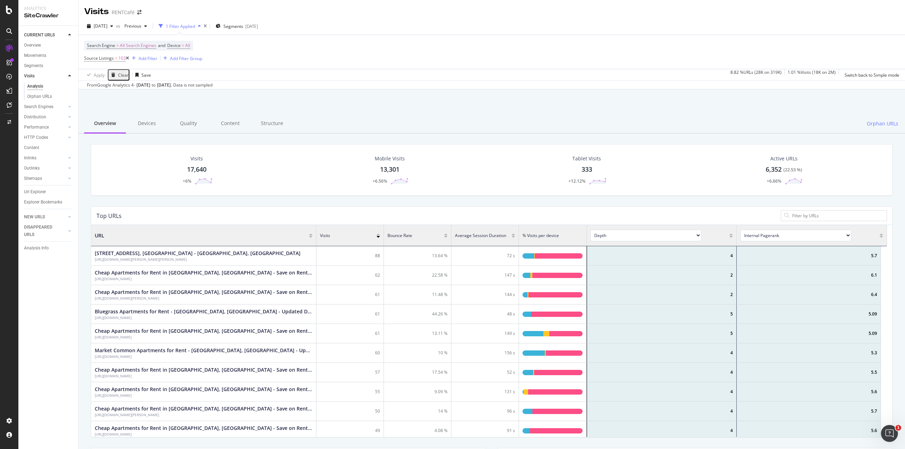
click at [169, 84] on div "From Google Analytics 4 - Aug. 05, 2025 to Sep. 01, 2025 . Data is not sampled" at bounding box center [150, 85] width 126 height 6
click at [108, 27] on span "2025 Sep. 4th" at bounding box center [101, 26] width 14 height 6
click at [265, 58] on div "Search Engine = All Search Engines and Device = All Source Listings = 103 Add F…" at bounding box center [491, 52] width 815 height 34
click at [150, 85] on div "Aug. 05, 2025" at bounding box center [144, 85] width 14 height 6
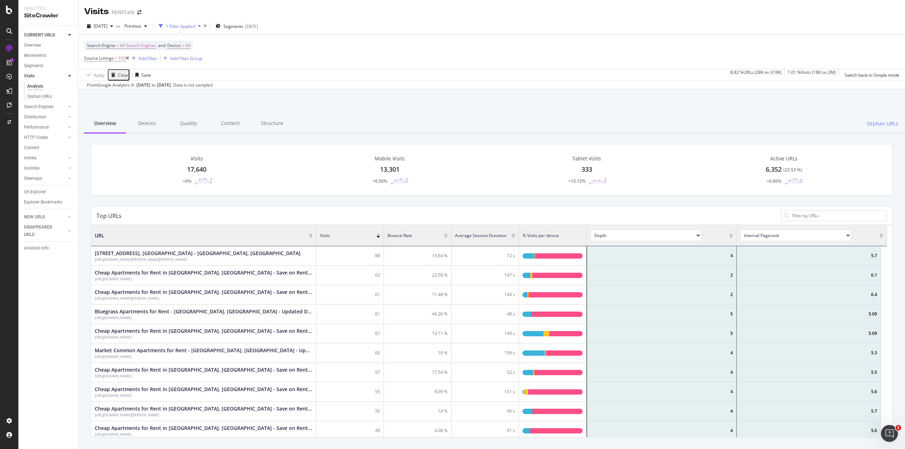
click at [150, 85] on div "Aug. 05, 2025" at bounding box center [144, 85] width 14 height 6
click at [217, 53] on div "Search Engine = All Search Engines and Device = All Source Listings = 103 Add F…" at bounding box center [491, 52] width 815 height 34
drag, startPoint x: 192, startPoint y: 85, endPoint x: 242, endPoint y: 85, distance: 50.2
click at [242, 85] on div "From Google Analytics 4 - Aug. 05, 2025 to Sep. 01, 2025 . Data is not sampled" at bounding box center [492, 85] width 827 height 8
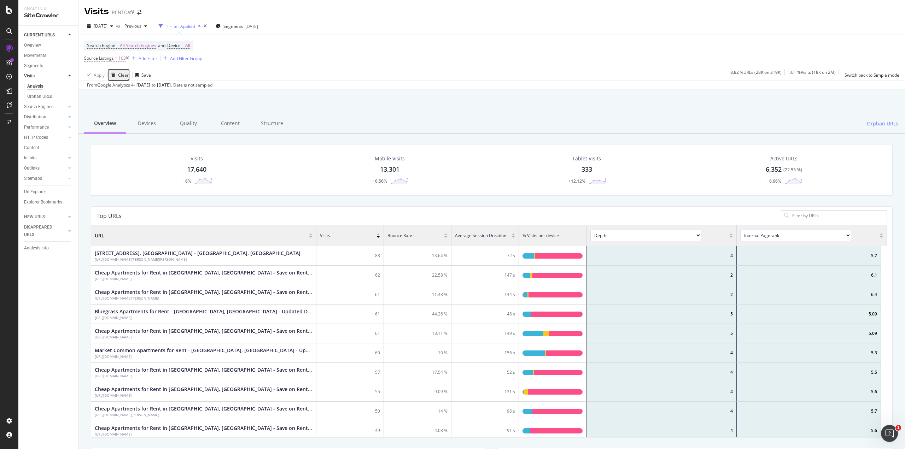
click at [274, 56] on div "Search Engine = All Search Engines and Device = All Source Listings = 103 Add F…" at bounding box center [491, 52] width 815 height 34
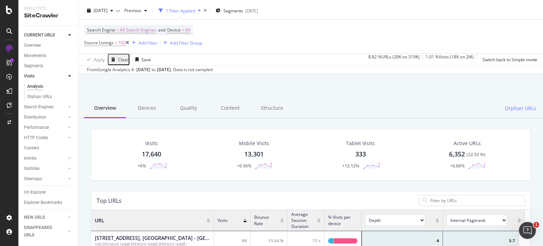
scroll to position [0, 0]
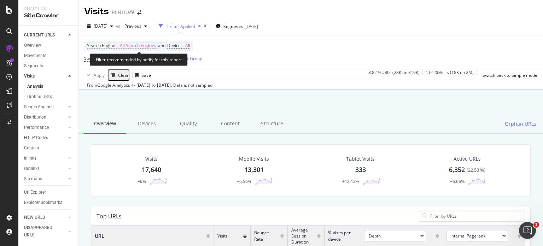
click at [137, 46] on span "All Search Engines" at bounding box center [138, 46] width 36 height 10
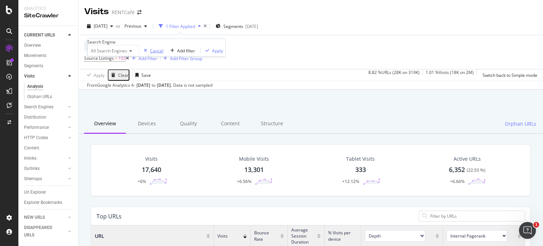
click at [150, 53] on div "Cancel" at bounding box center [156, 50] width 13 height 6
click at [207, 26] on icon "times" at bounding box center [205, 26] width 3 height 4
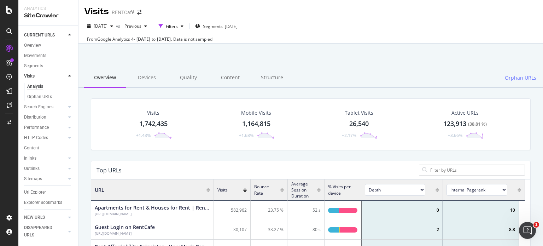
scroll to position [207, 429]
click at [185, 23] on div "Filters" at bounding box center [171, 26] width 30 height 11
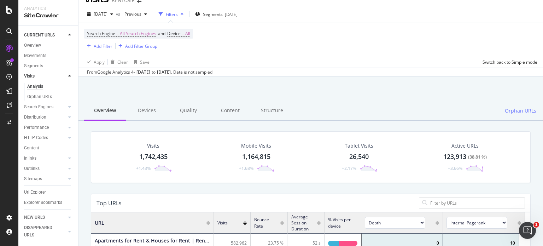
scroll to position [0, 0]
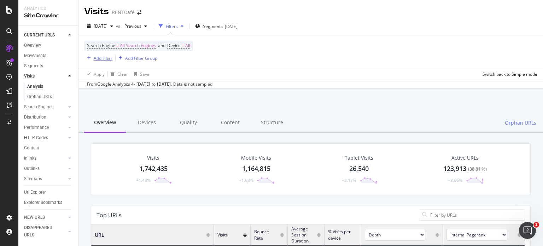
click at [101, 57] on div "Add Filter" at bounding box center [103, 58] width 19 height 6
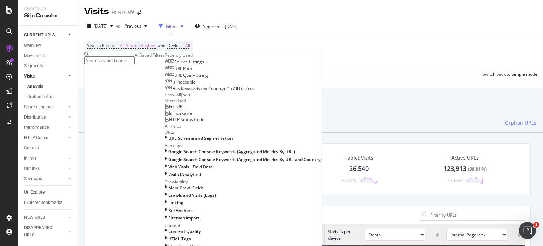
click at [115, 60] on input "text" at bounding box center [110, 60] width 50 height 8
click at [174, 65] on span "Source Listings" at bounding box center [189, 62] width 30 height 6
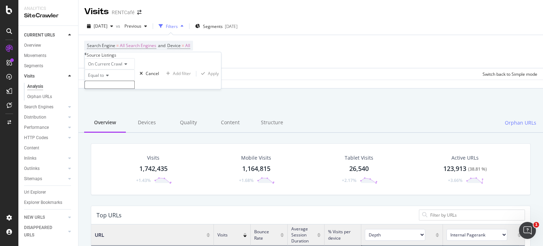
click at [113, 67] on span "On Current Crawl" at bounding box center [105, 64] width 34 height 6
click at [115, 76] on span "On Current Crawl" at bounding box center [104, 73] width 34 height 6
click at [100, 89] on input "text" at bounding box center [110, 85] width 50 height 8
click at [99, 103] on span "103" at bounding box center [97, 100] width 21 height 6
type input "103"
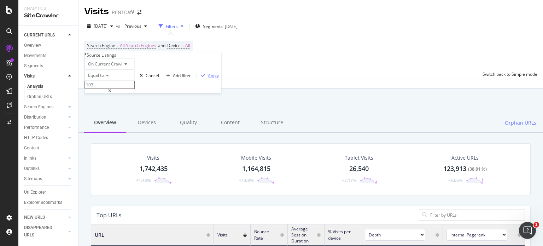
click at [208, 79] on div "Apply" at bounding box center [213, 76] width 11 height 6
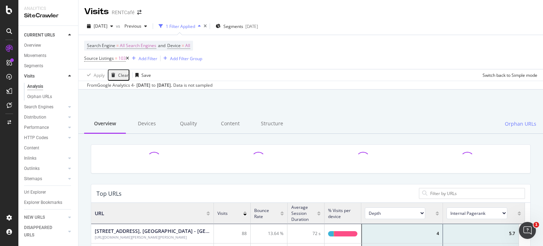
scroll to position [207, 429]
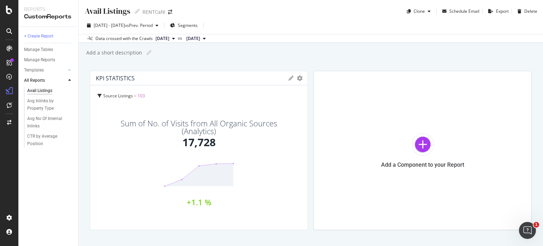
drag, startPoint x: 50, startPoint y: 172, endPoint x: 53, endPoint y: 174, distance: 3.6
click at [50, 172] on div "+ Create Report Manage Tables Manage Reports Templates AI Bots in Search Busine…" at bounding box center [48, 136] width 60 height 219
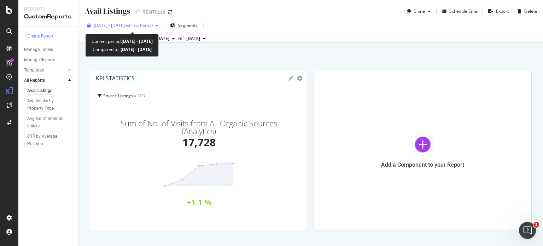
click at [116, 26] on span "2025 Aug. 1st - Aug. 31st" at bounding box center [109, 25] width 31 height 6
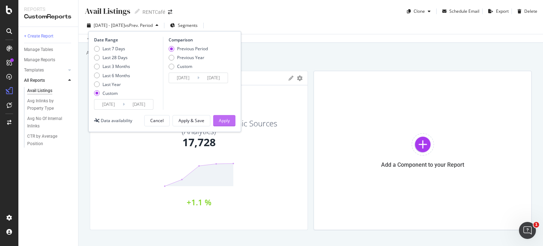
click at [234, 121] on button "Apply" at bounding box center [224, 120] width 22 height 11
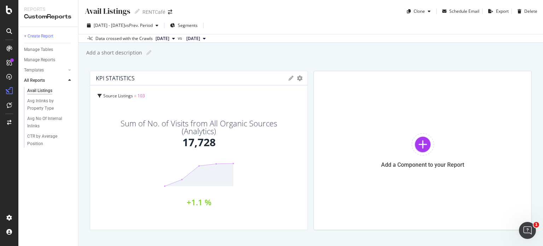
click at [133, 39] on div "Data crossed with the Crawls" at bounding box center [123, 38] width 57 height 6
click at [178, 38] on button "[DATE]" at bounding box center [165, 38] width 25 height 8
click at [183, 61] on div "2025 Sep. 4th" at bounding box center [182, 62] width 54 height 6
click at [156, 127] on div "Sum of No. of Visits from All Organic Sources (Analytics)" at bounding box center [199, 127] width 184 height 16
click at [169, 39] on span "2025 Sep. 4th" at bounding box center [163, 38] width 14 height 6
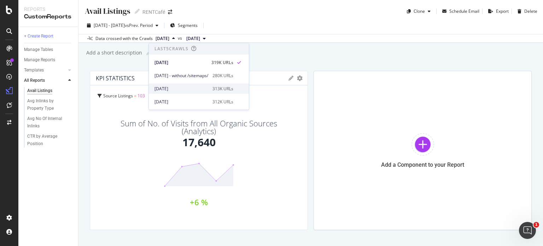
click at [174, 89] on div "[DATE]" at bounding box center [182, 88] width 54 height 6
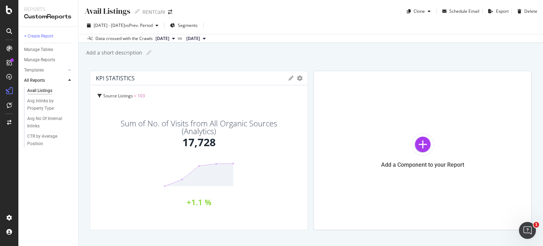
click at [178, 39] on button "[DATE]" at bounding box center [165, 38] width 25 height 8
click at [185, 63] on div "2025 Sep. 4th" at bounding box center [182, 62] width 54 height 6
click at [214, 50] on div "Add a short description Add a short description" at bounding box center [315, 52] width 458 height 11
click at [289, 77] on icon at bounding box center [291, 78] width 5 height 5
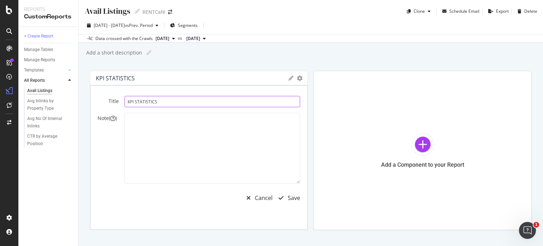
click at [187, 103] on input "KPI STATISTICS" at bounding box center [212, 101] width 176 height 11
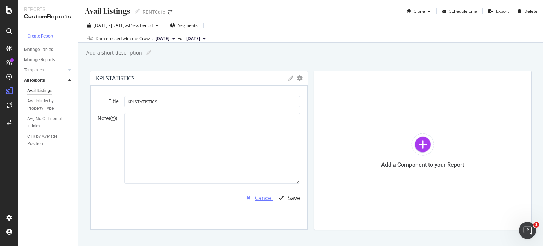
click at [259, 195] on div "Cancel" at bounding box center [264, 198] width 18 height 8
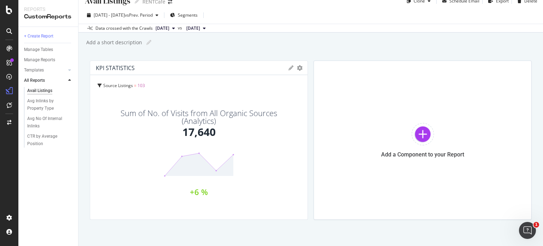
scroll to position [20, 0]
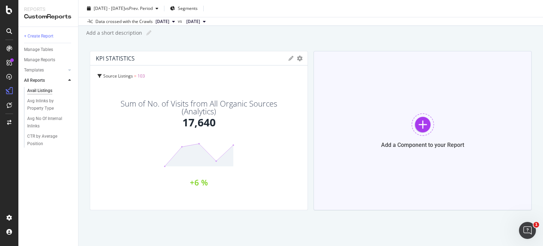
click at [414, 121] on div at bounding box center [423, 124] width 23 height 23
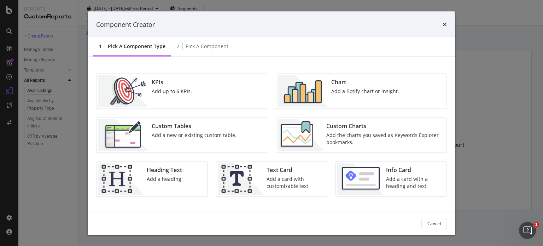
click at [201, 96] on div "KPIs Add up to 6 KPIs." at bounding box center [182, 91] width 170 height 35
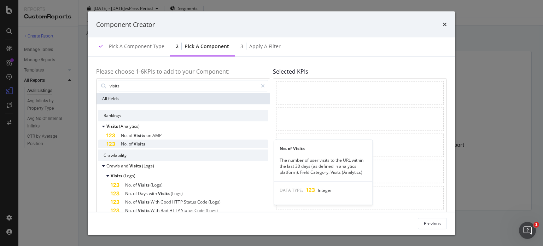
type input "visits"
click at [136, 145] on span "Visits" at bounding box center [140, 143] width 12 height 6
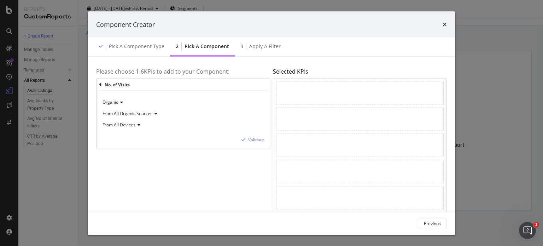
click at [127, 116] on span "From All Organic Sources" at bounding box center [128, 113] width 50 height 6
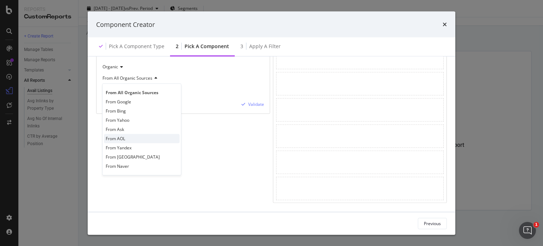
scroll to position [41, 0]
click at [180, 83] on div "From All Organic Sources From Google From Bing From Yahoo From Ask From AOL Fro…" at bounding box center [141, 129] width 79 height 92
click at [184, 75] on div "From All Organic Sources" at bounding box center [183, 77] width 162 height 11
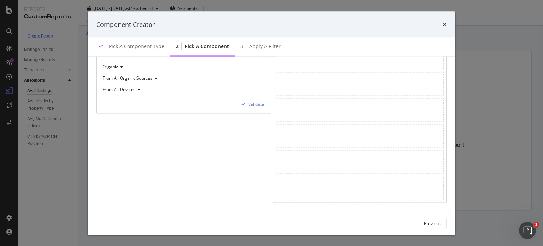
click at [130, 86] on span "From All Devices" at bounding box center [119, 89] width 33 height 6
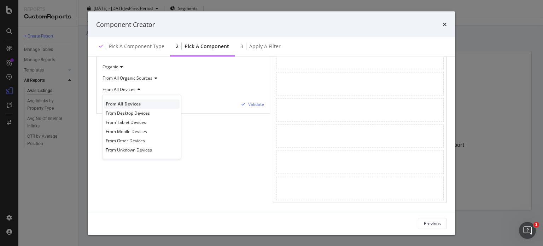
click at [126, 101] on span "From All Devices" at bounding box center [123, 104] width 35 height 6
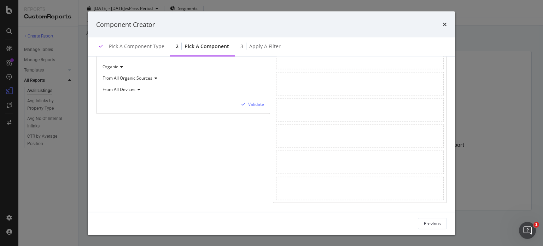
click at [171, 92] on div "Organic From All Organic Sources From All Devices Validate" at bounding box center [183, 84] width 173 height 58
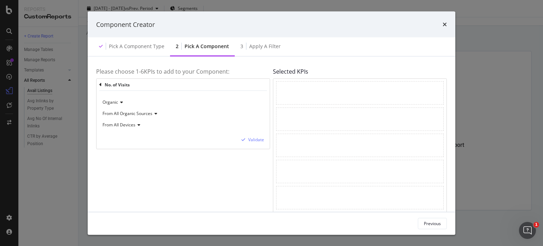
scroll to position [0, 0]
click at [114, 102] on span "Organic" at bounding box center [111, 102] width 16 height 6
click at [116, 118] on span "Organic" at bounding box center [114, 117] width 17 height 6
click at [259, 140] on div "Validate" at bounding box center [256, 140] width 16 height 6
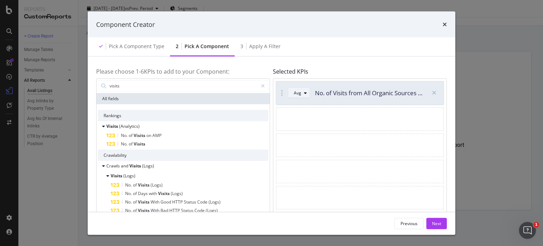
click at [304, 93] on icon "modal" at bounding box center [305, 93] width 3 height 4
click at [300, 120] on div "Sum" at bounding box center [301, 116] width 20 height 9
click at [310, 117] on div "modal" at bounding box center [360, 118] width 168 height 23
click at [442, 223] on button "Next" at bounding box center [436, 222] width 21 height 11
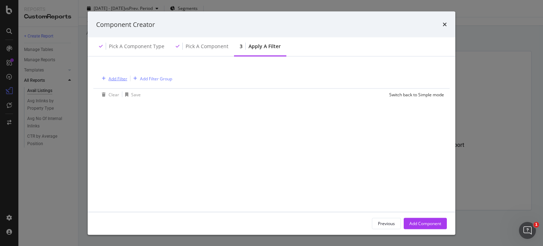
click at [112, 80] on div "Add Filter" at bounding box center [118, 78] width 19 height 6
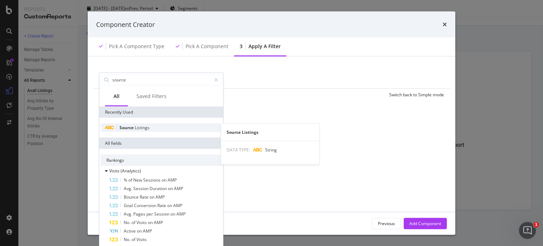
type input "source"
click at [144, 130] on div "Source Listings" at bounding box center [161, 127] width 121 height 8
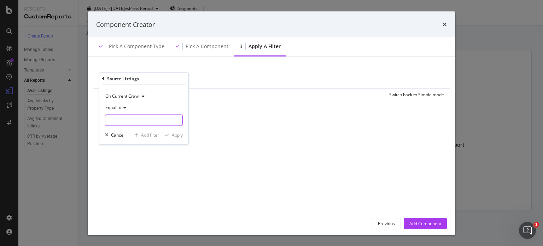
click at [119, 123] on input "modal" at bounding box center [143, 119] width 77 height 11
type input "103"
click at [134, 128] on span "103" at bounding box center [132, 129] width 50 height 6
click at [173, 136] on div "Apply" at bounding box center [177, 135] width 11 height 6
click at [418, 224] on div "Add Component" at bounding box center [426, 223] width 32 height 6
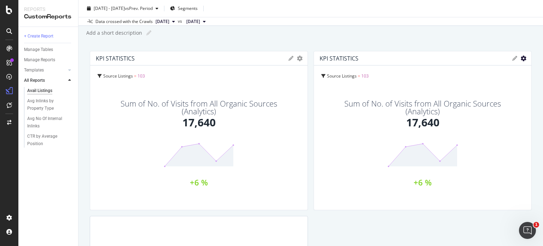
click at [521, 59] on icon "gear" at bounding box center [524, 59] width 6 height 6
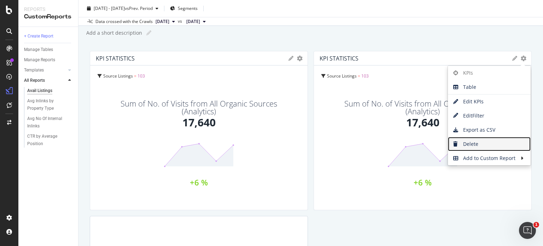
click at [470, 150] on link "Delete" at bounding box center [489, 144] width 83 height 14
